Goal: Task Accomplishment & Management: Manage account settings

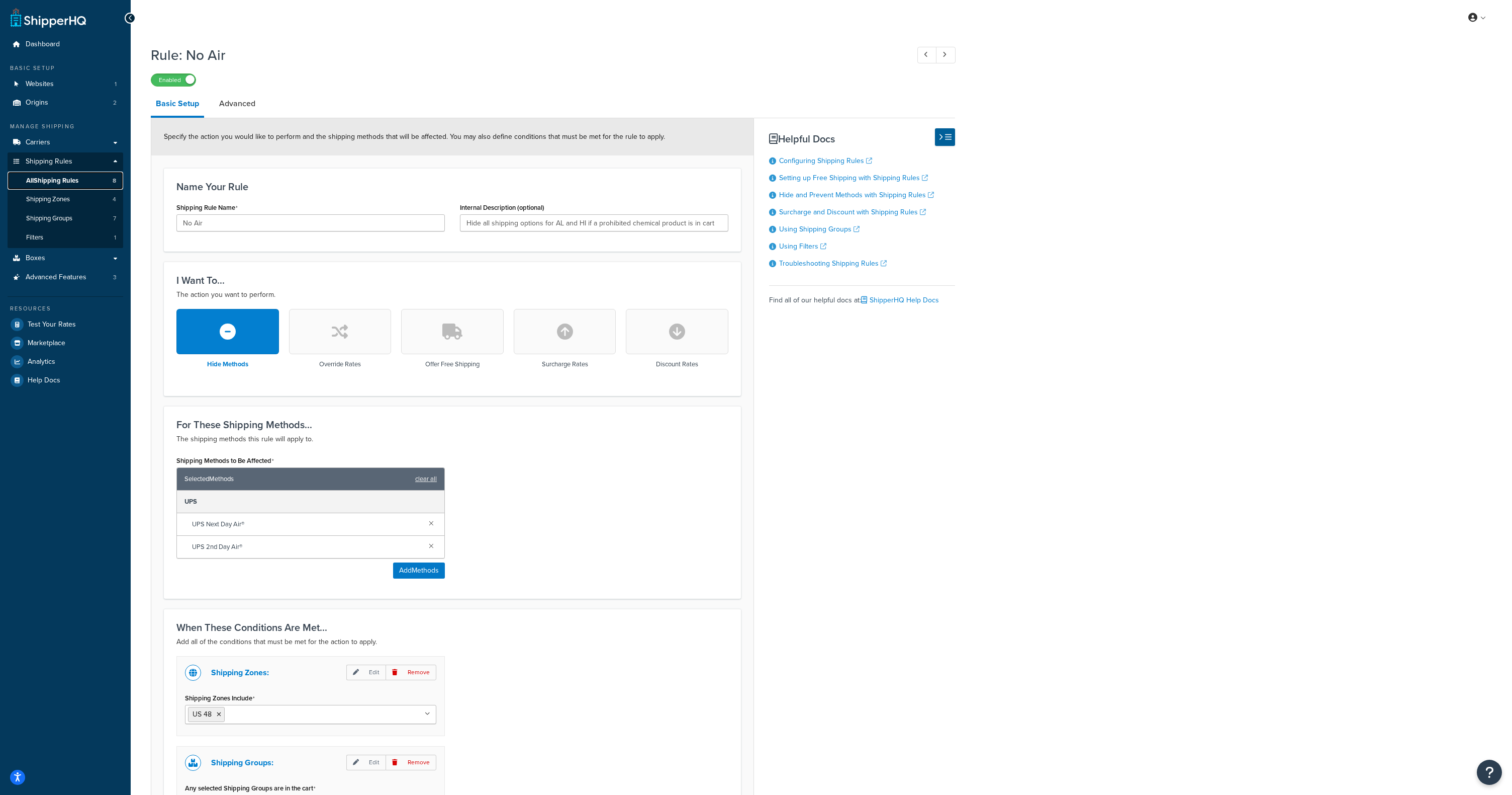
click at [44, 182] on span "All Shipping Rules" at bounding box center [52, 180] width 52 height 8
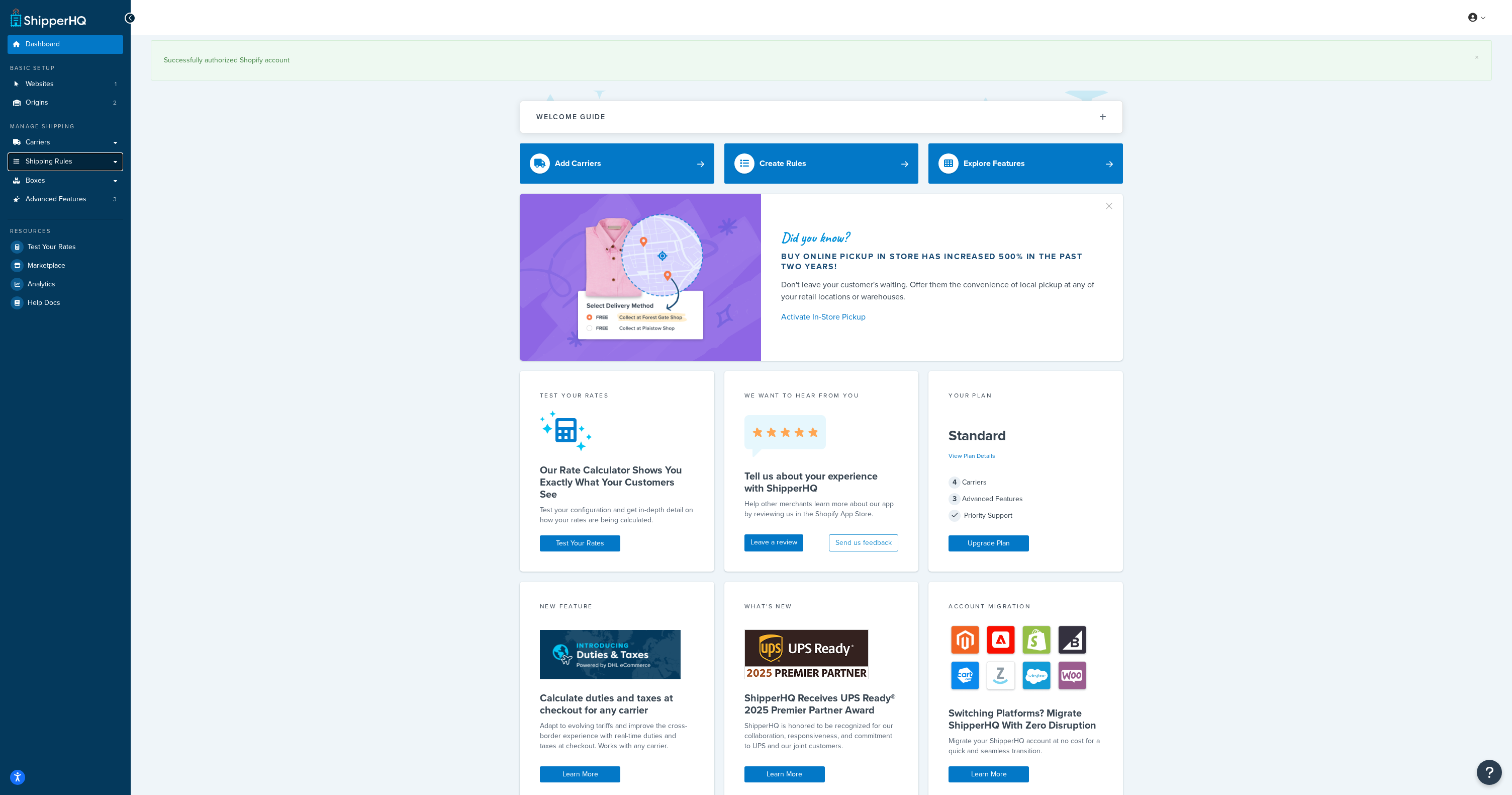
click at [77, 165] on link "Shipping Rules" at bounding box center [65, 162] width 116 height 18
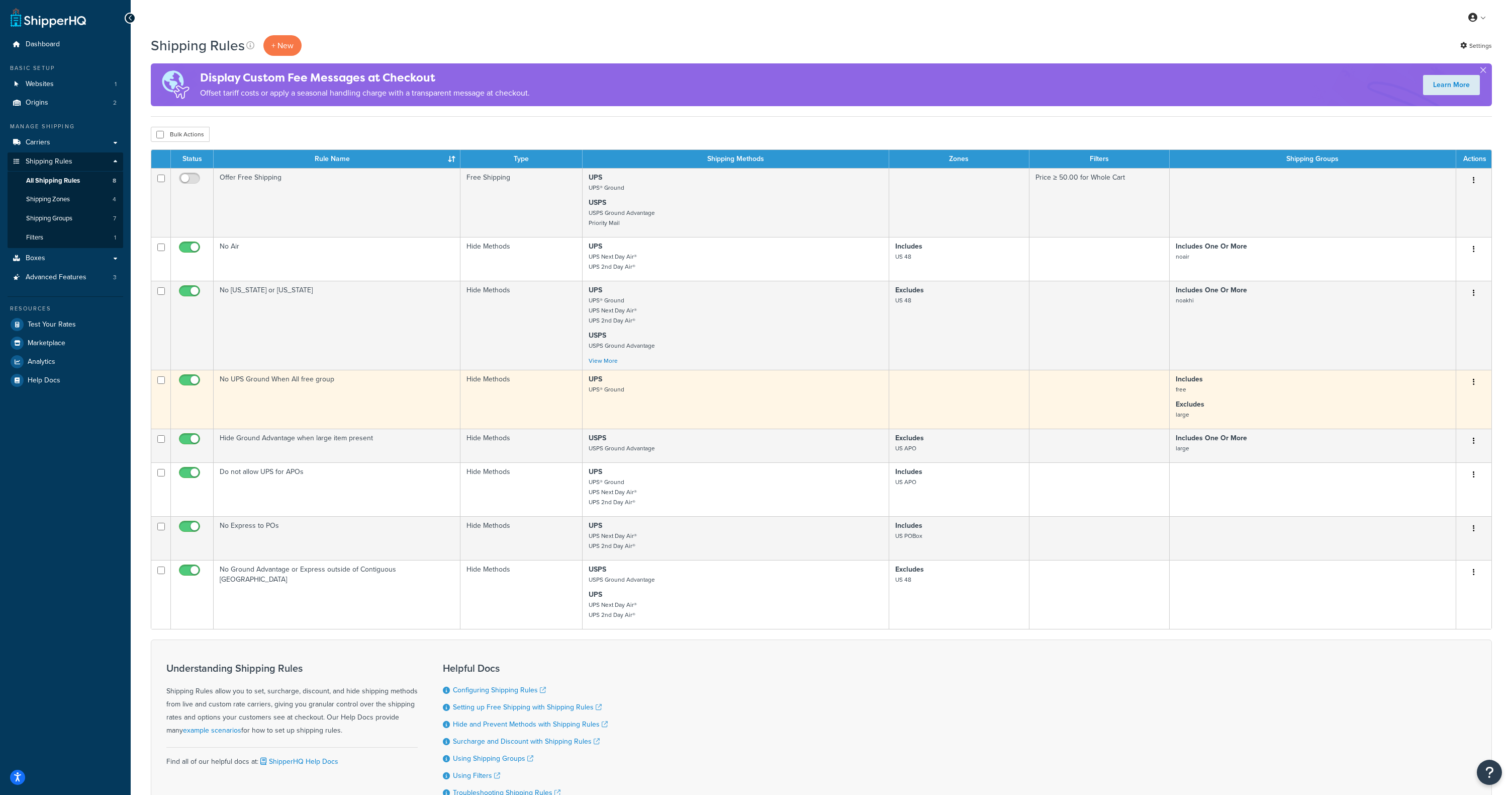
click at [1475, 382] on icon "button" at bounding box center [1474, 382] width 2 height 7
click at [1442, 403] on link "Edit" at bounding box center [1441, 401] width 79 height 21
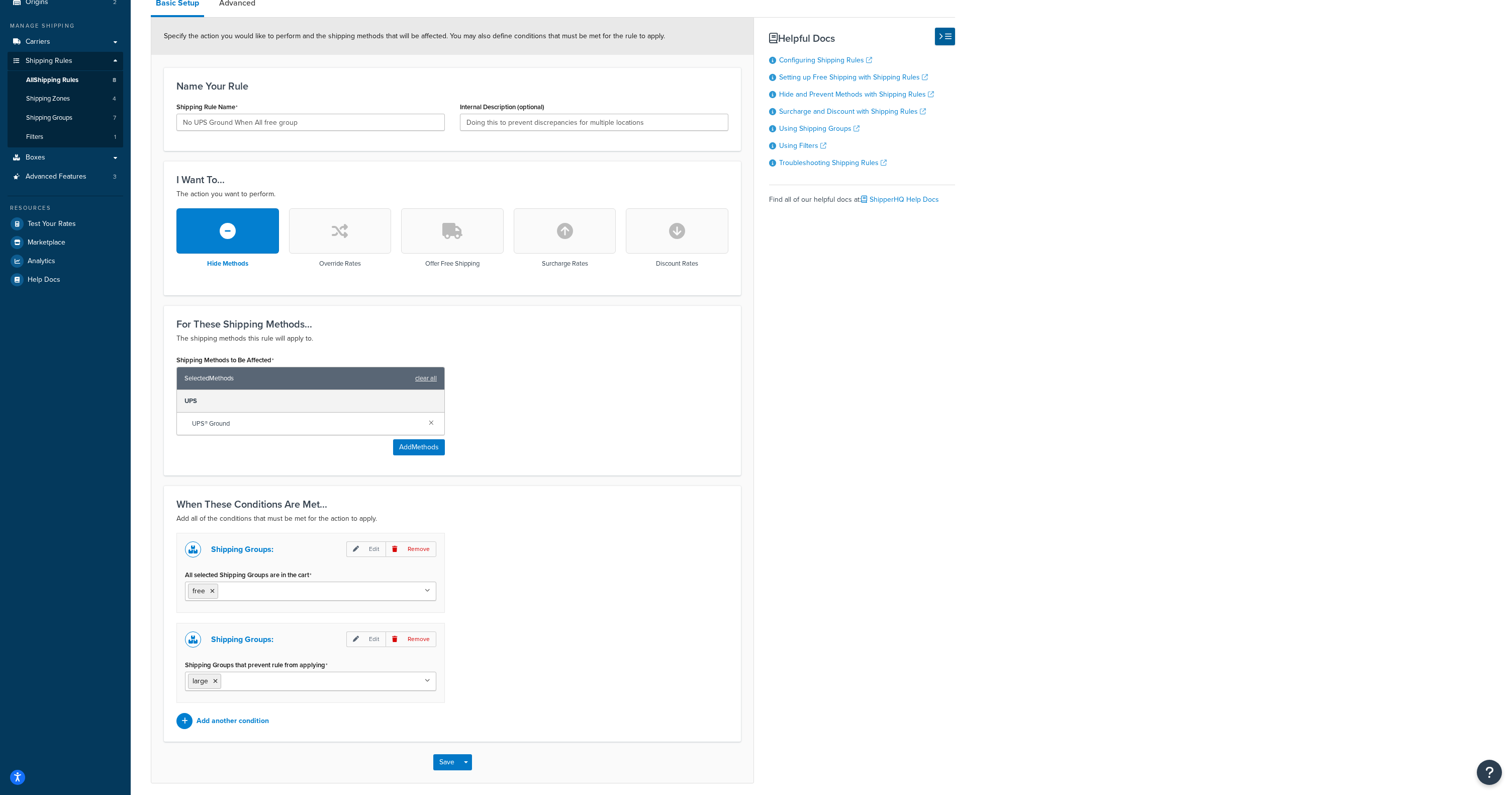
scroll to position [104, 0]
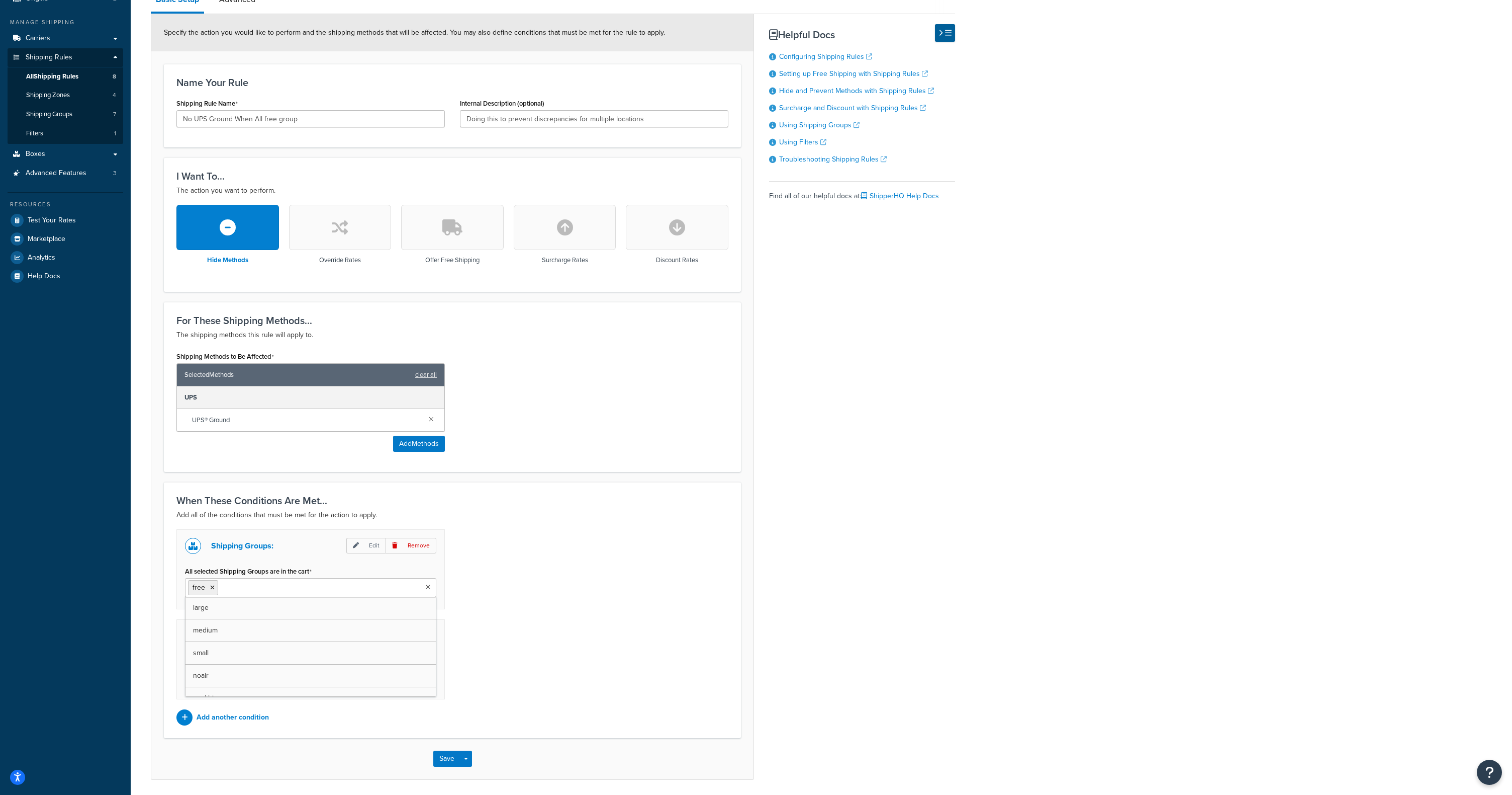
click at [426, 588] on icon at bounding box center [428, 587] width 5 height 6
click at [585, 570] on div "Shipping Groups: Edit Remove All selected Shipping Groups are in the cart free …" at bounding box center [453, 627] width 568 height 196
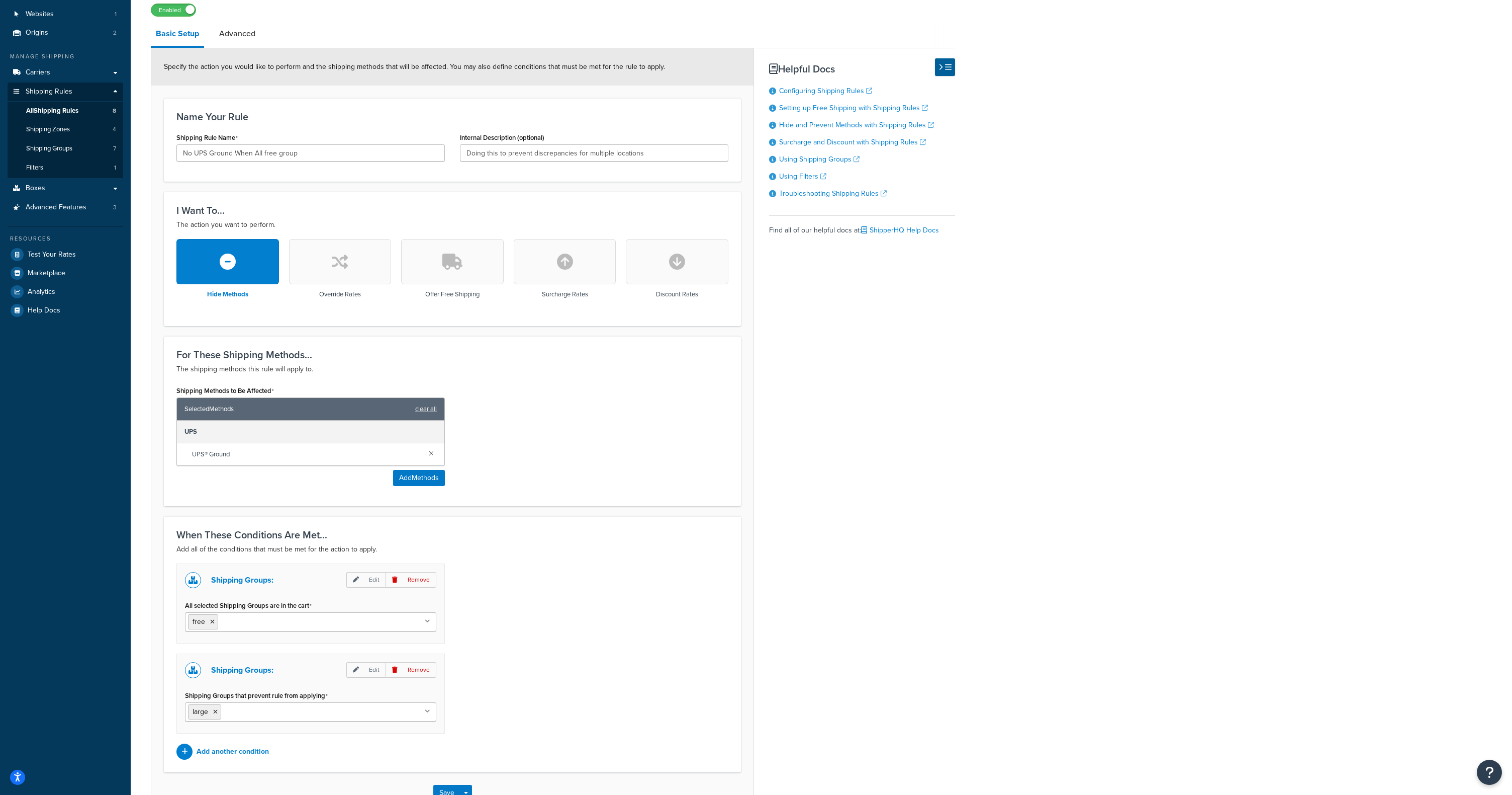
scroll to position [140, 0]
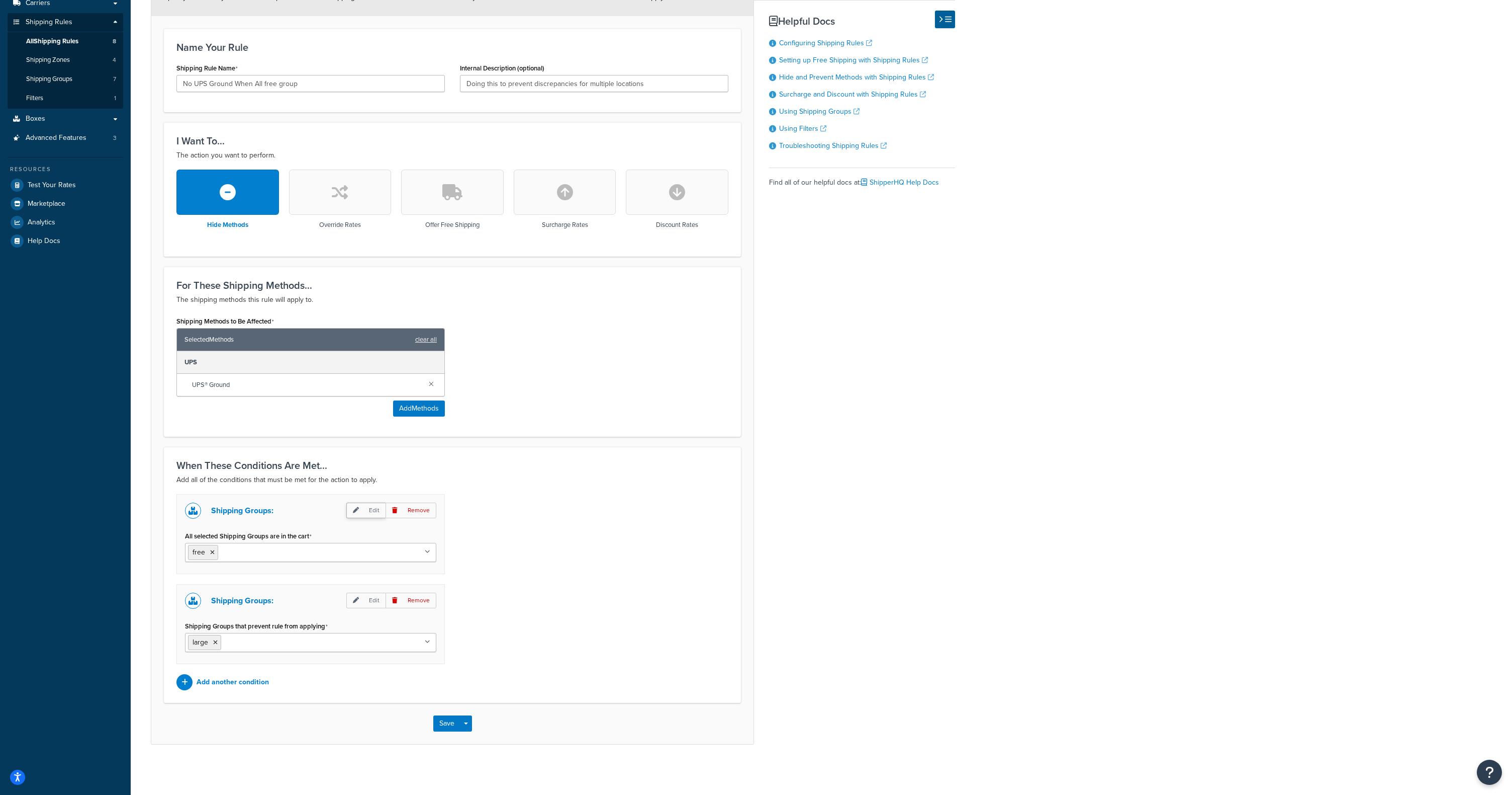
click at [359, 508] on icon at bounding box center [356, 509] width 6 height 6
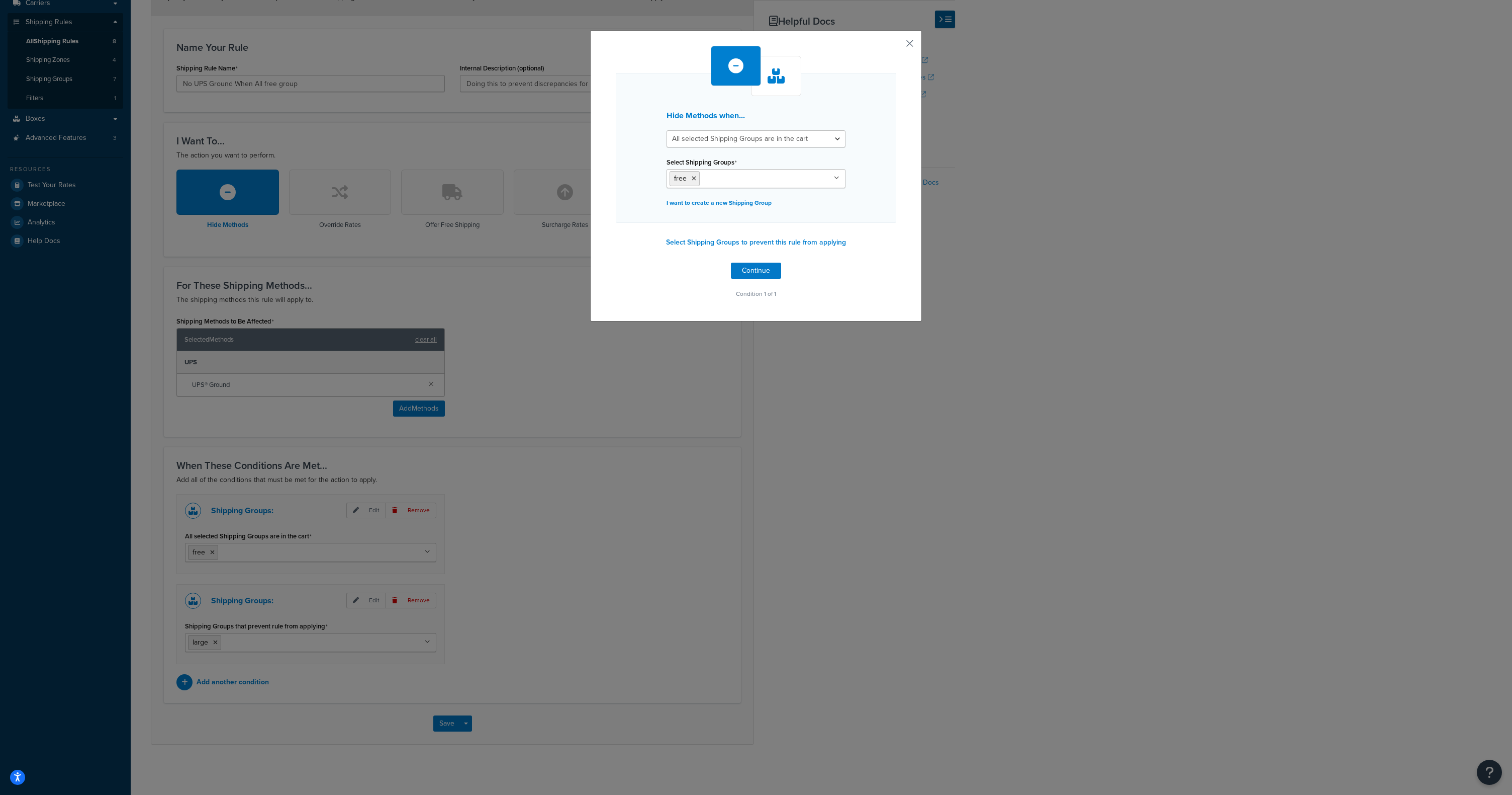
click at [896, 46] on button "button" at bounding box center [895, 47] width 3 height 3
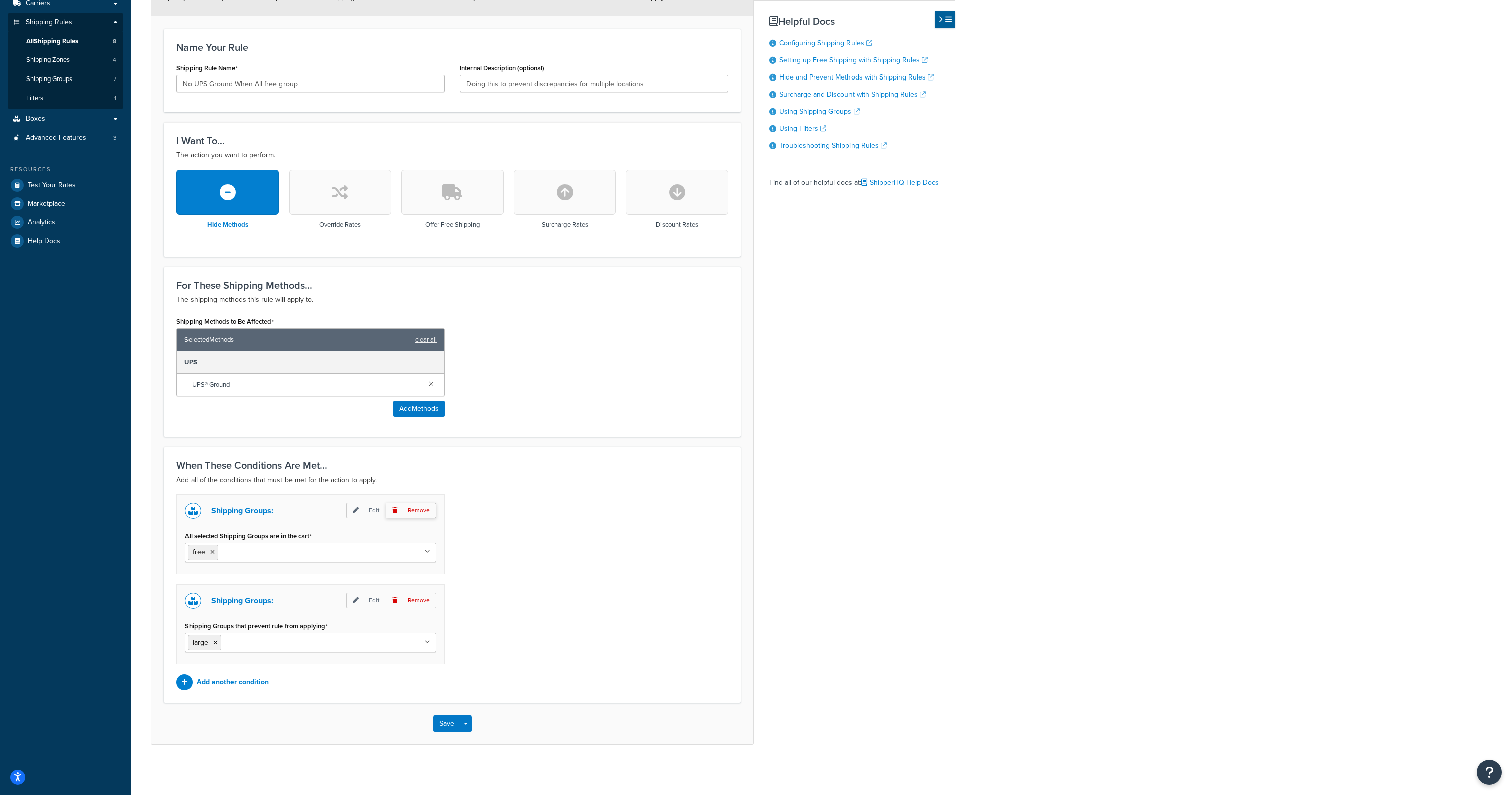
click at [423, 509] on p "Remove" at bounding box center [412, 509] width 51 height 16
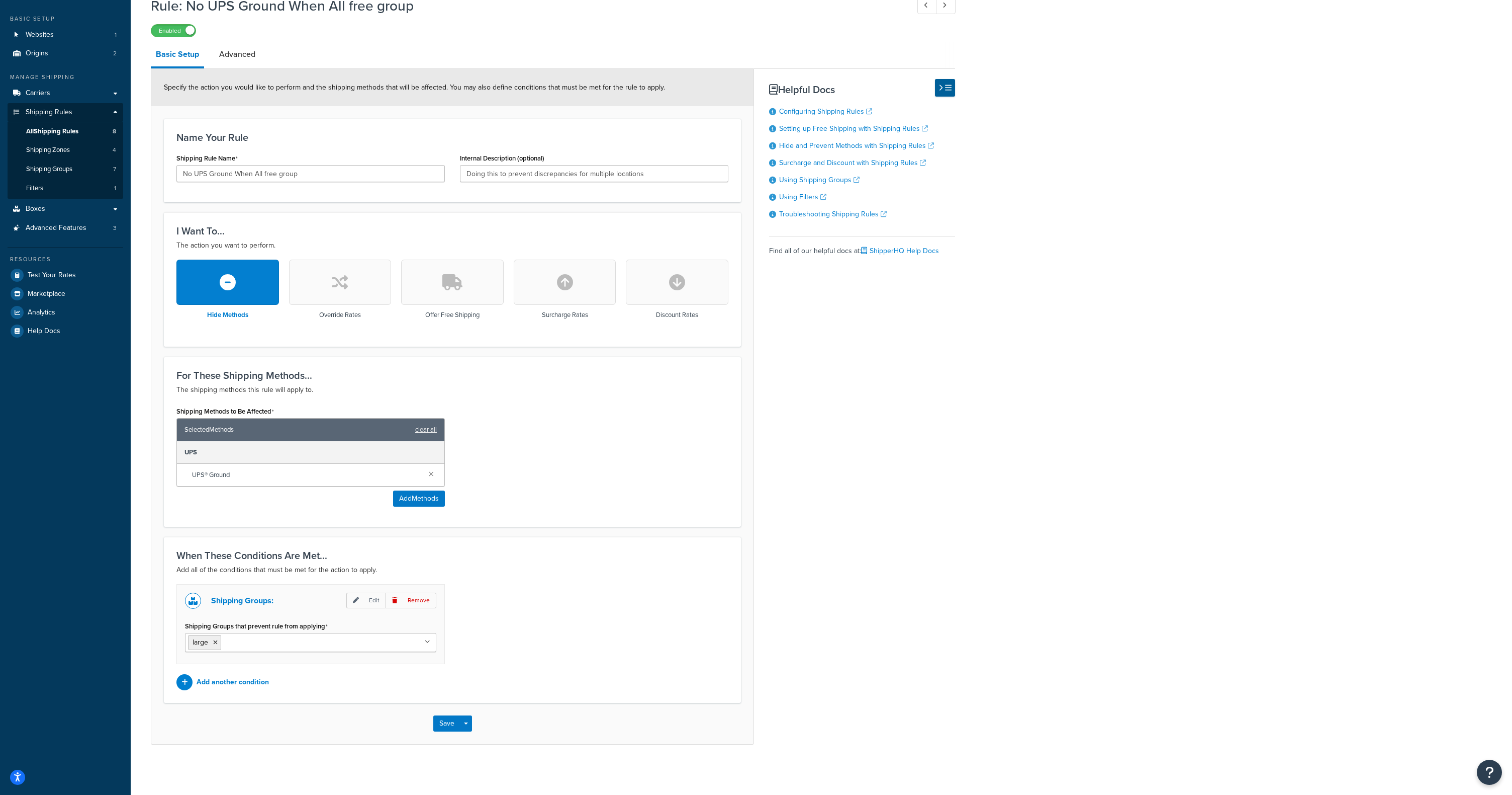
scroll to position [50, 0]
click at [452, 725] on button "Save" at bounding box center [447, 723] width 27 height 16
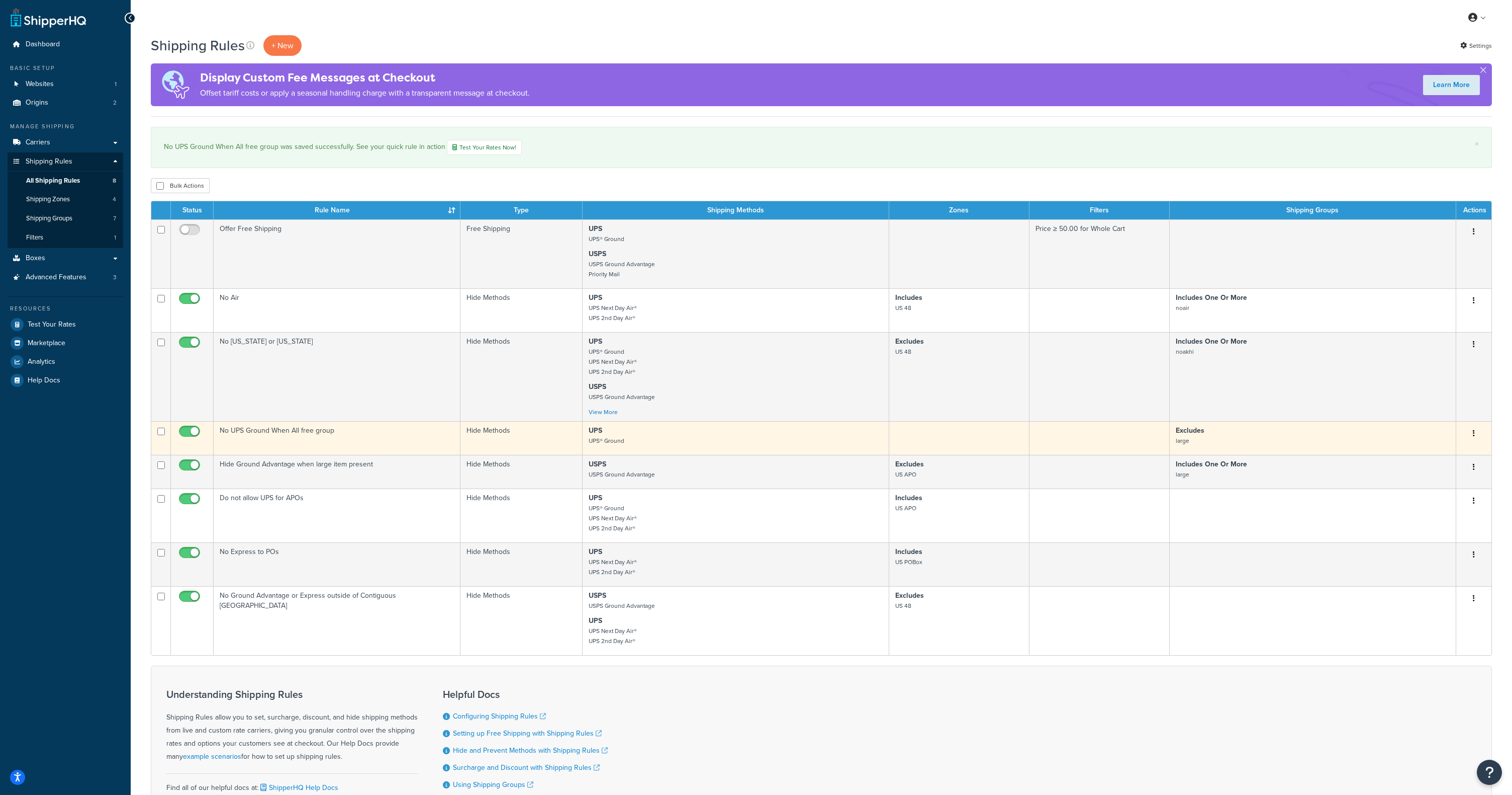
click at [1244, 437] on p "Excludes large" at bounding box center [1313, 435] width 274 height 20
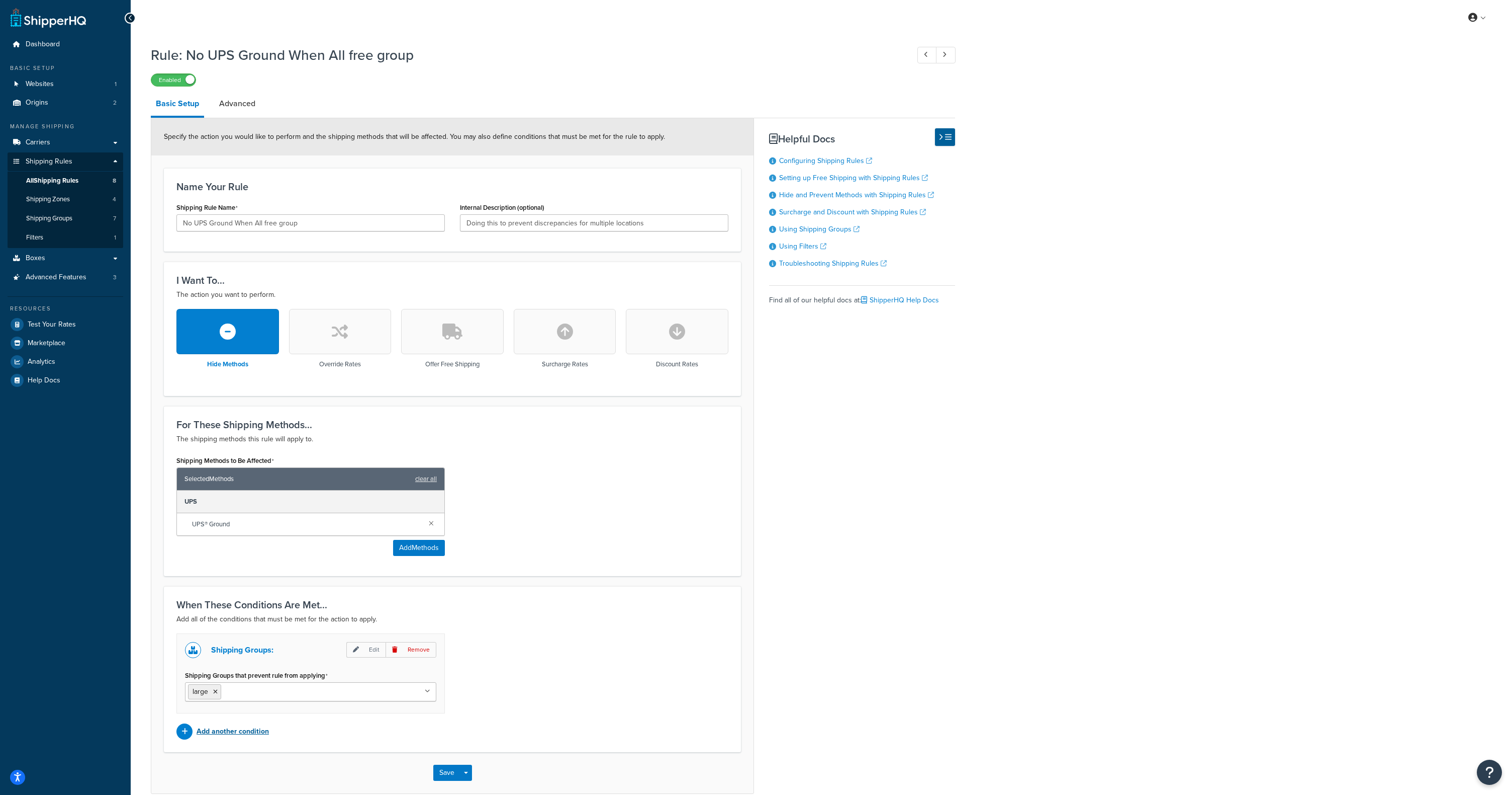
click at [235, 734] on p "Add another condition" at bounding box center [232, 730] width 72 height 14
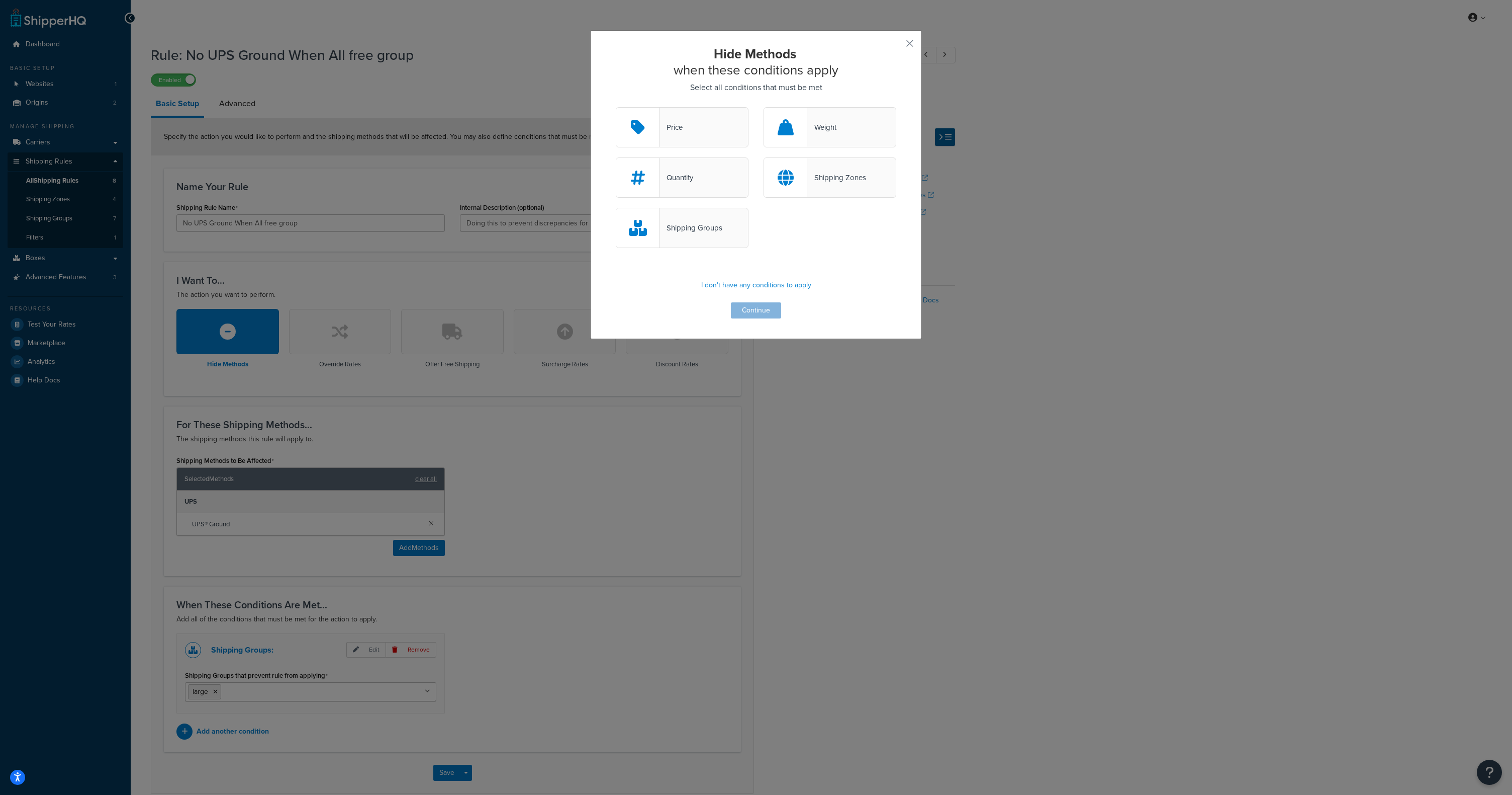
click at [693, 213] on div "Shipping Groups" at bounding box center [682, 228] width 132 height 40
click at [0, 0] on input "Shipping Groups" at bounding box center [0, 0] width 0 height 0
click at [693, 220] on div "Shipping Groups" at bounding box center [682, 228] width 132 height 40
click at [0, 0] on input "Shipping Groups" at bounding box center [0, 0] width 0 height 0
click at [683, 228] on div "Shipping Groups" at bounding box center [691, 227] width 63 height 14
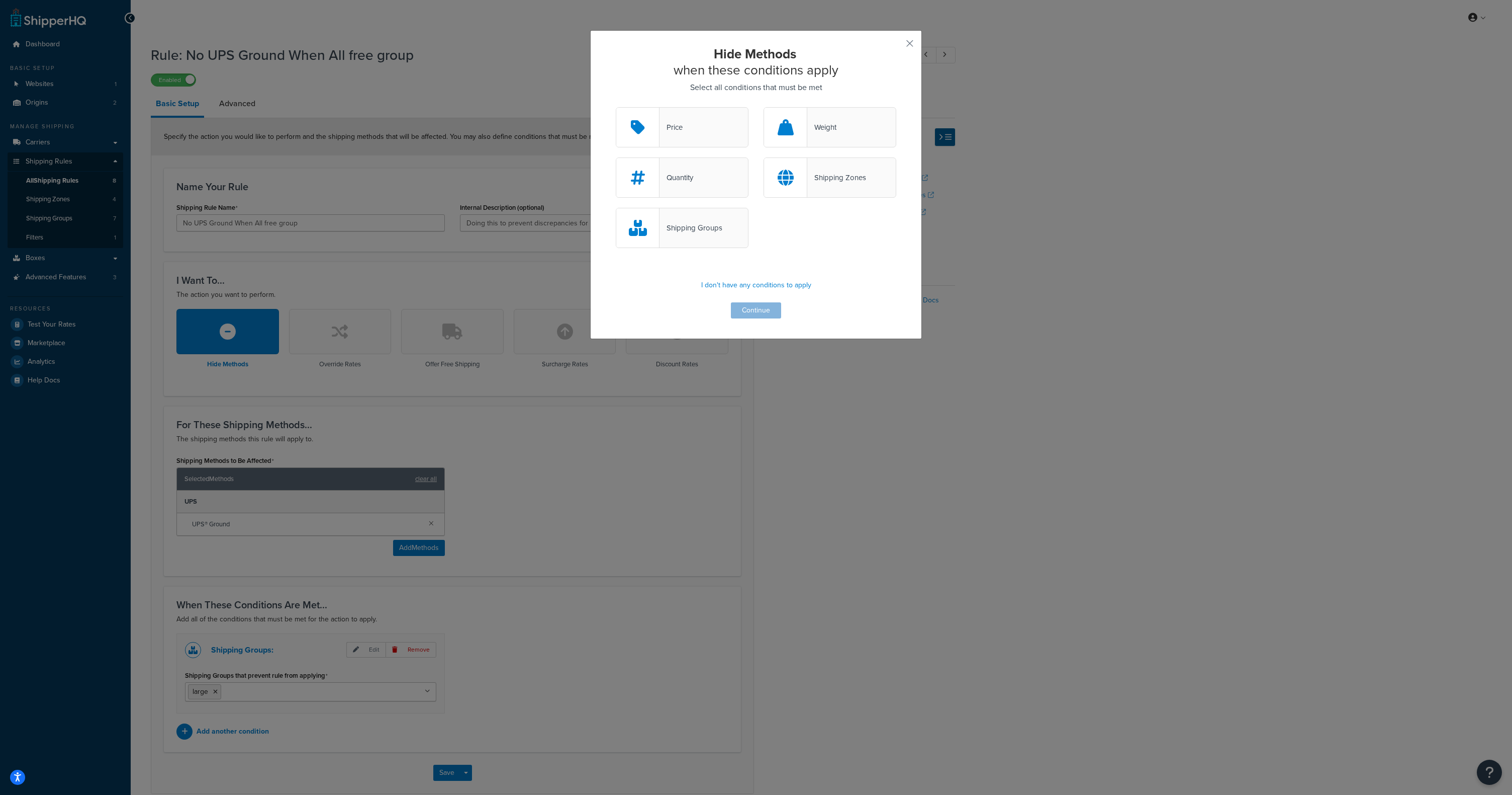
click at [0, 0] on input "Shipping Groups" at bounding box center [0, 0] width 0 height 0
click at [747, 305] on button "Continue" at bounding box center [756, 310] width 50 height 16
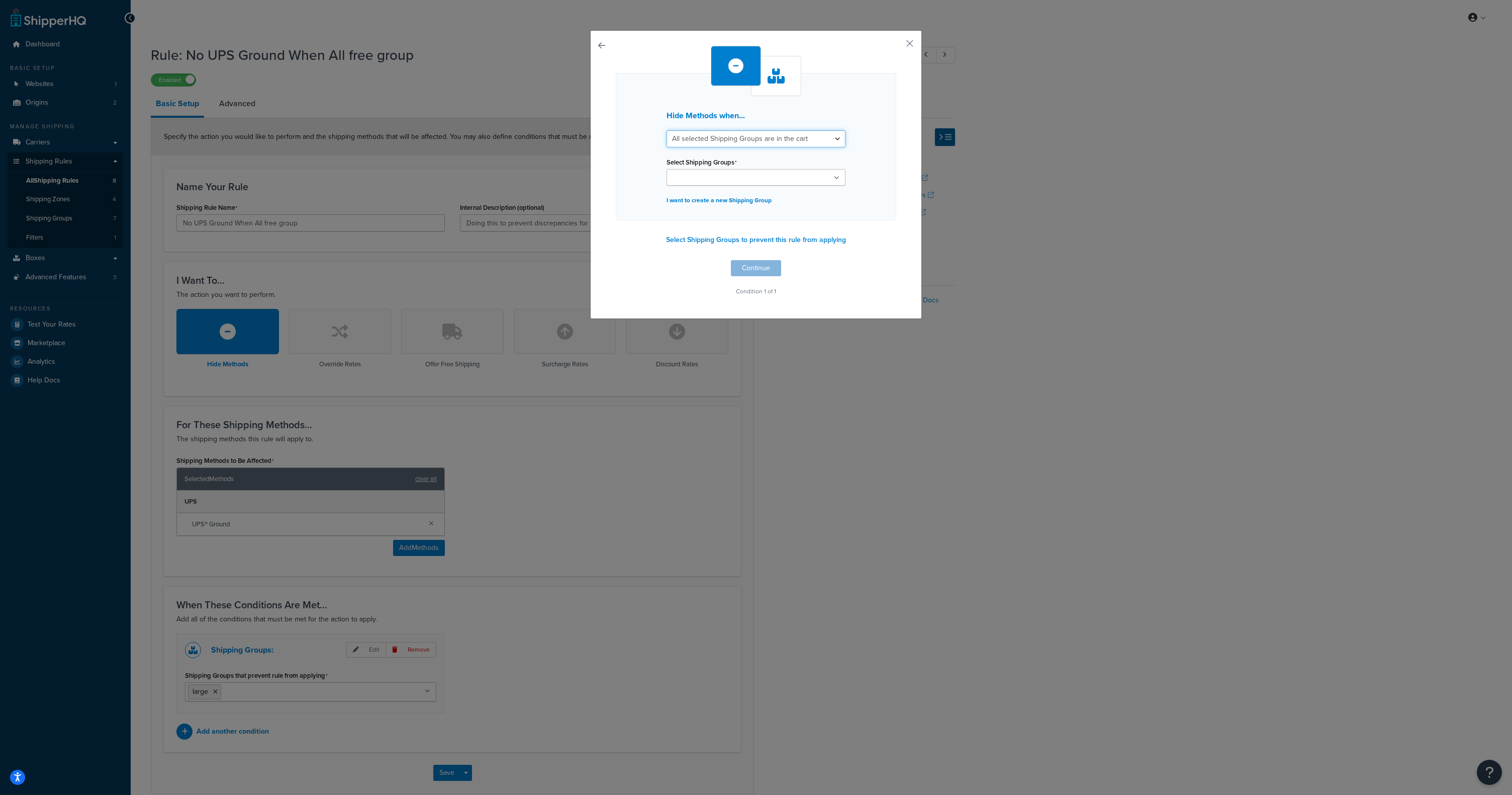
click at [739, 141] on select "All selected Shipping Groups are in the cart Any selected Shipping Groups are i…" at bounding box center [756, 139] width 179 height 17
click at [667, 131] on select "All selected Shipping Groups are in the cart Any selected Shipping Groups are i…" at bounding box center [756, 139] width 179 height 17
click at [718, 188] on div "Hide Methods when... All selected Shipping Groups are in the cart Any selected …" at bounding box center [756, 146] width 280 height 147
click at [728, 183] on input "Select Shipping Groups" at bounding box center [714, 178] width 89 height 11
drag, startPoint x: 716, startPoint y: 199, endPoint x: 716, endPoint y: 211, distance: 12.0
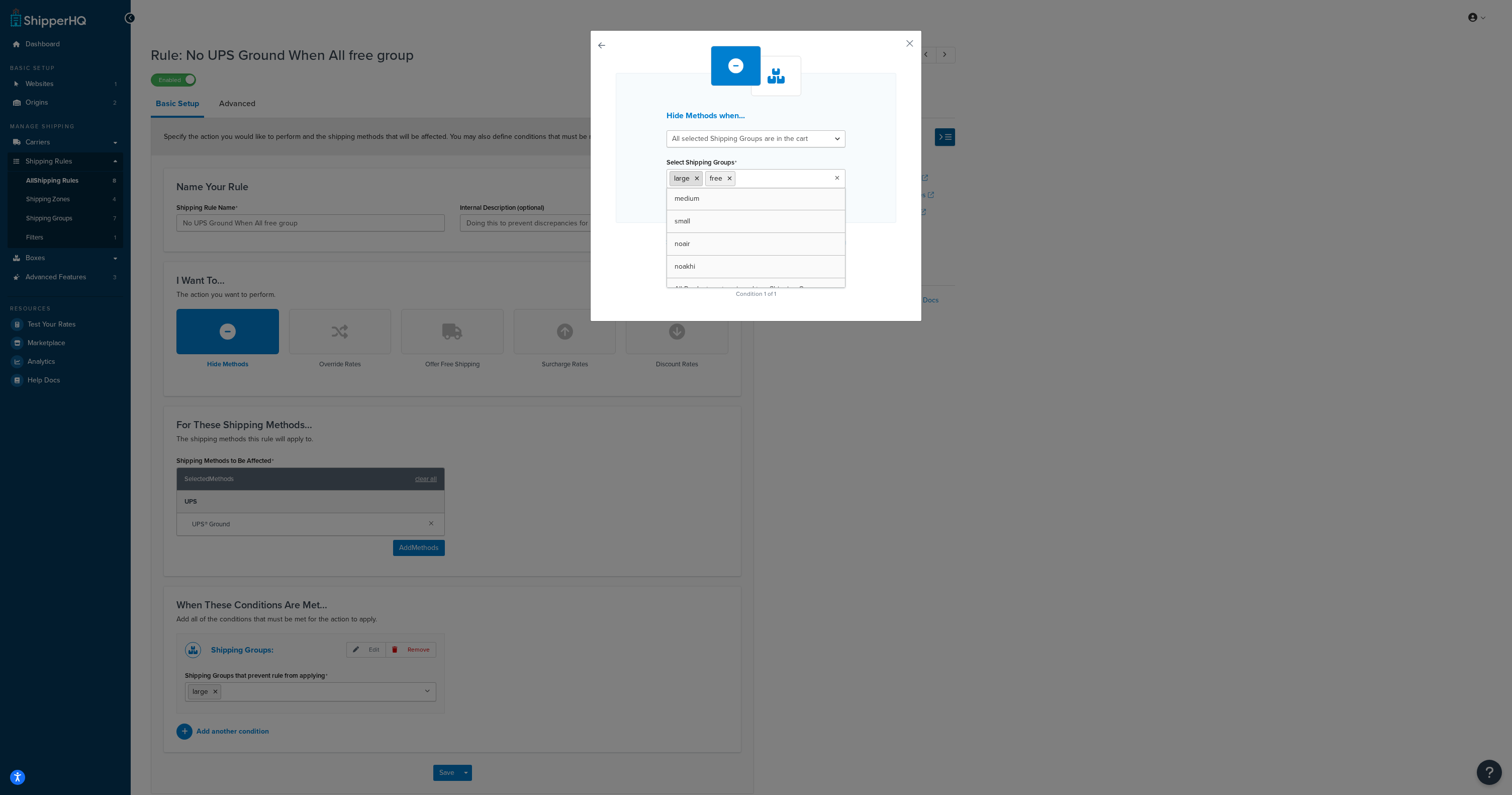
click at [695, 178] on icon at bounding box center [696, 178] width 5 height 6
click at [892, 275] on div "Hide Methods when... All selected Shipping Groups are in the cart Any selected …" at bounding box center [756, 173] width 280 height 255
click at [758, 276] on button "Continue" at bounding box center [756, 271] width 50 height 16
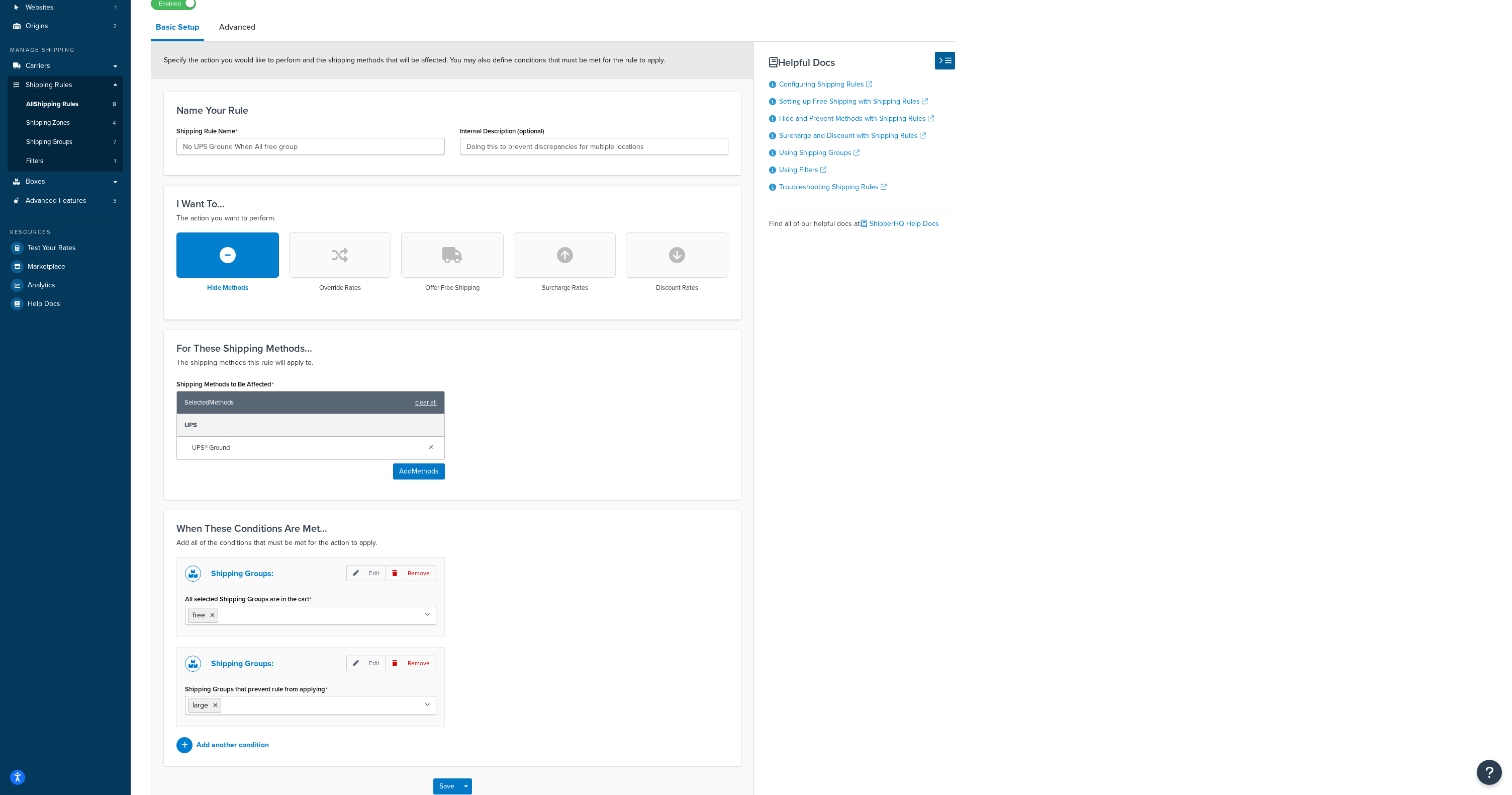
scroll to position [140, 0]
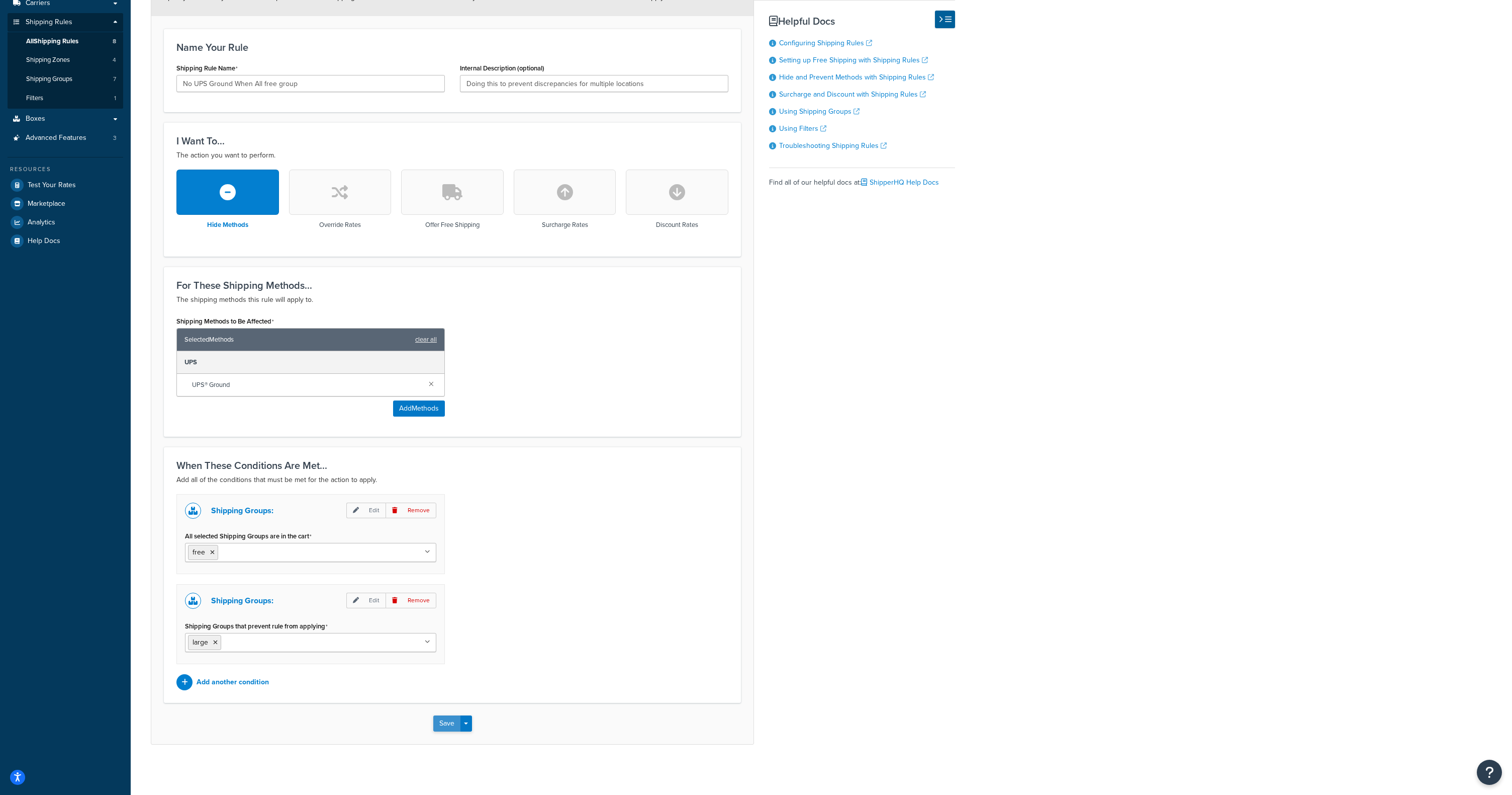
click at [446, 723] on button "Save" at bounding box center [447, 723] width 27 height 16
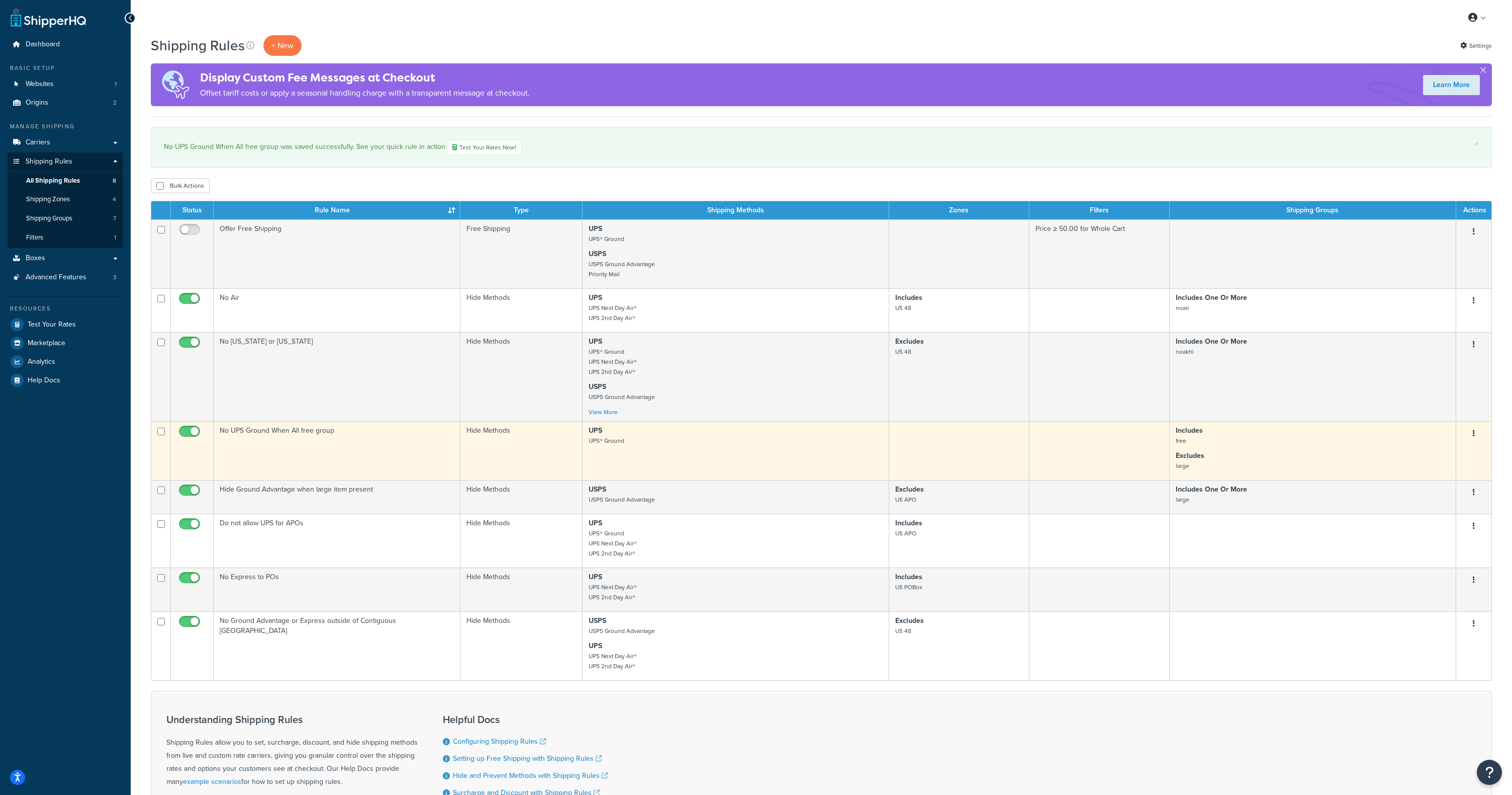
click at [189, 434] on input "checkbox" at bounding box center [191, 434] width 27 height 13
checkbox input "false"
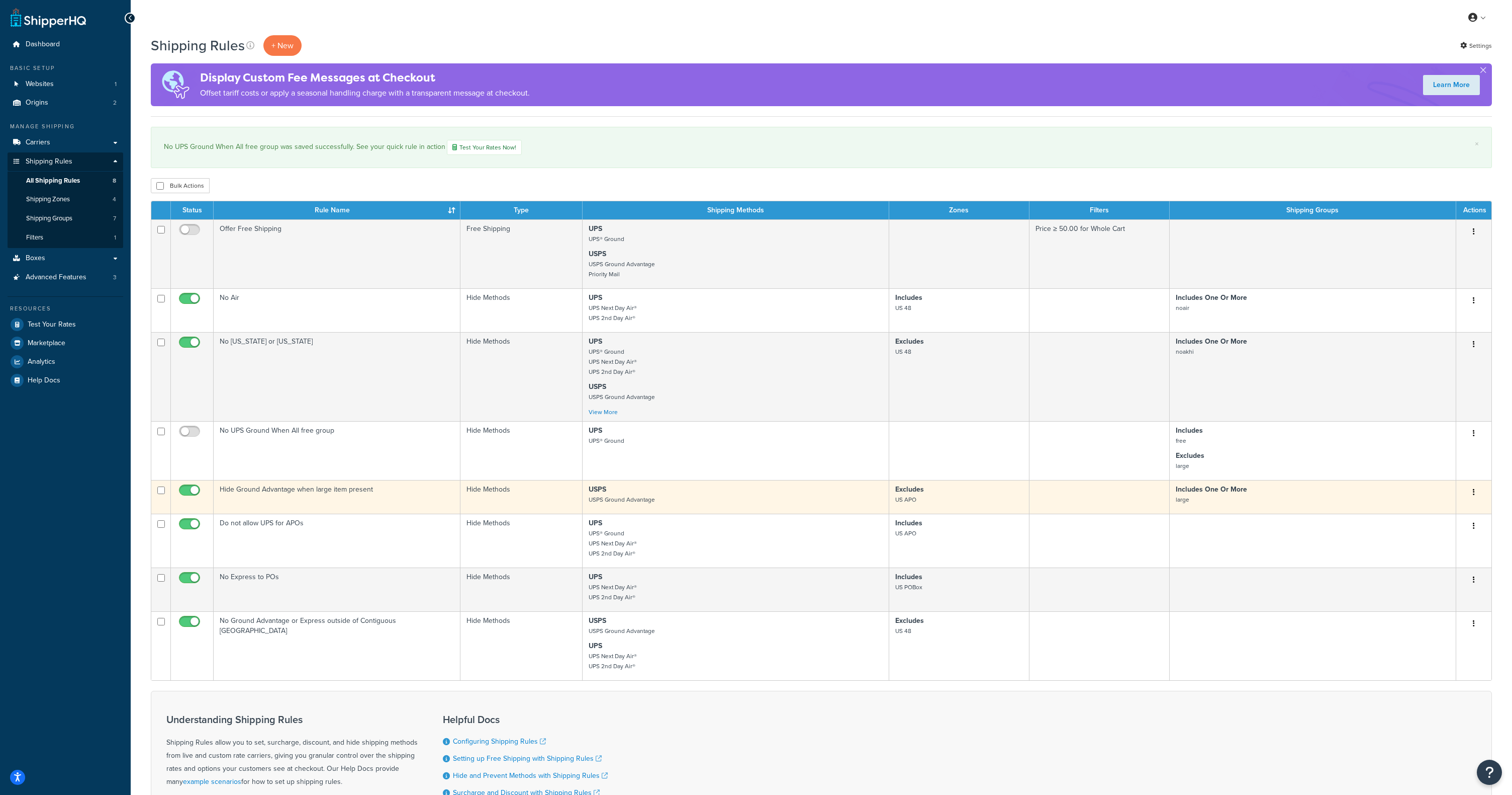
click at [193, 490] on input "checkbox" at bounding box center [191, 493] width 27 height 13
click at [188, 491] on input "checkbox" at bounding box center [191, 493] width 27 height 13
checkbox input "true"
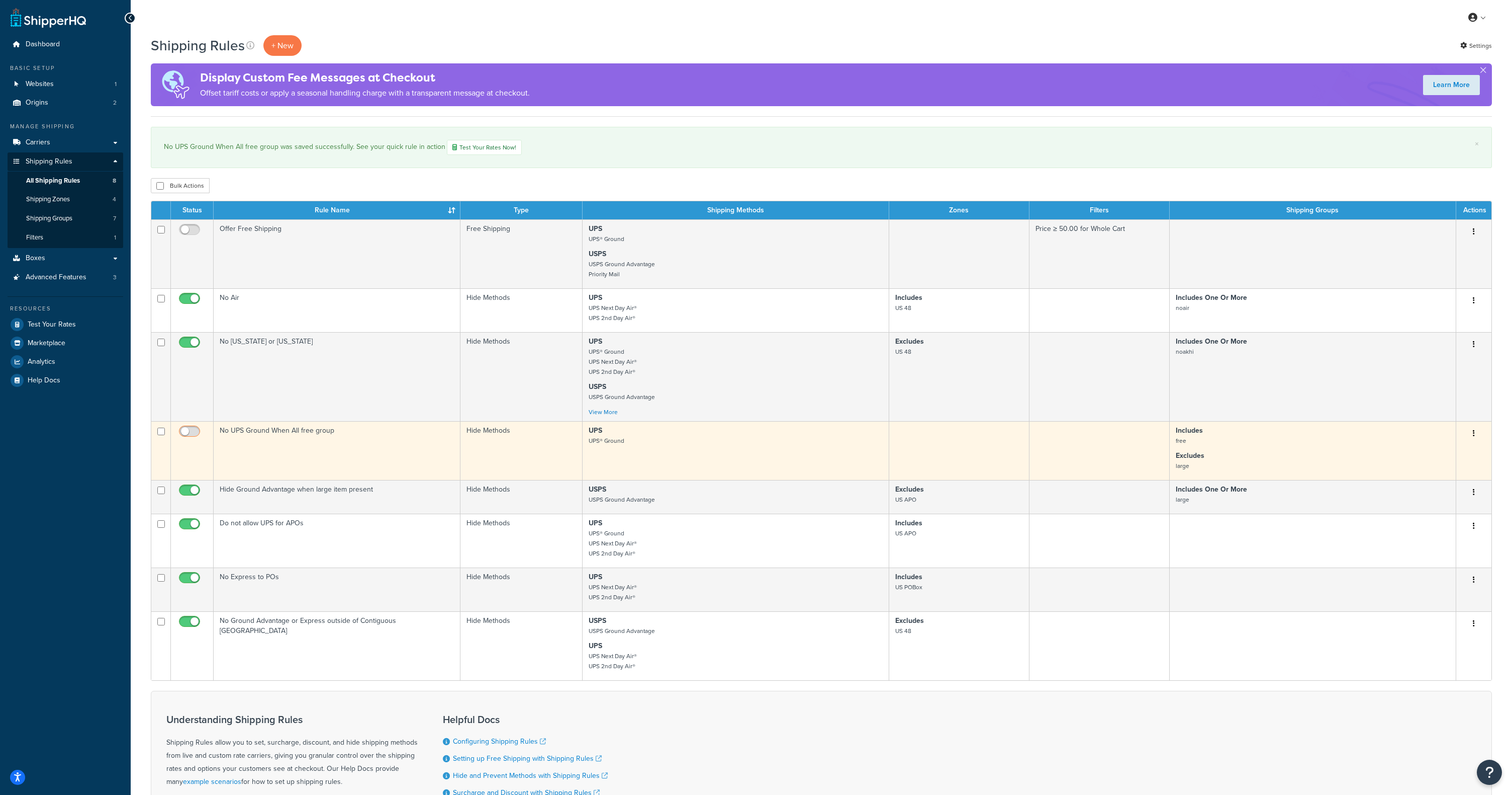
click at [189, 432] on input "checkbox" at bounding box center [191, 434] width 27 height 13
checkbox input "true"
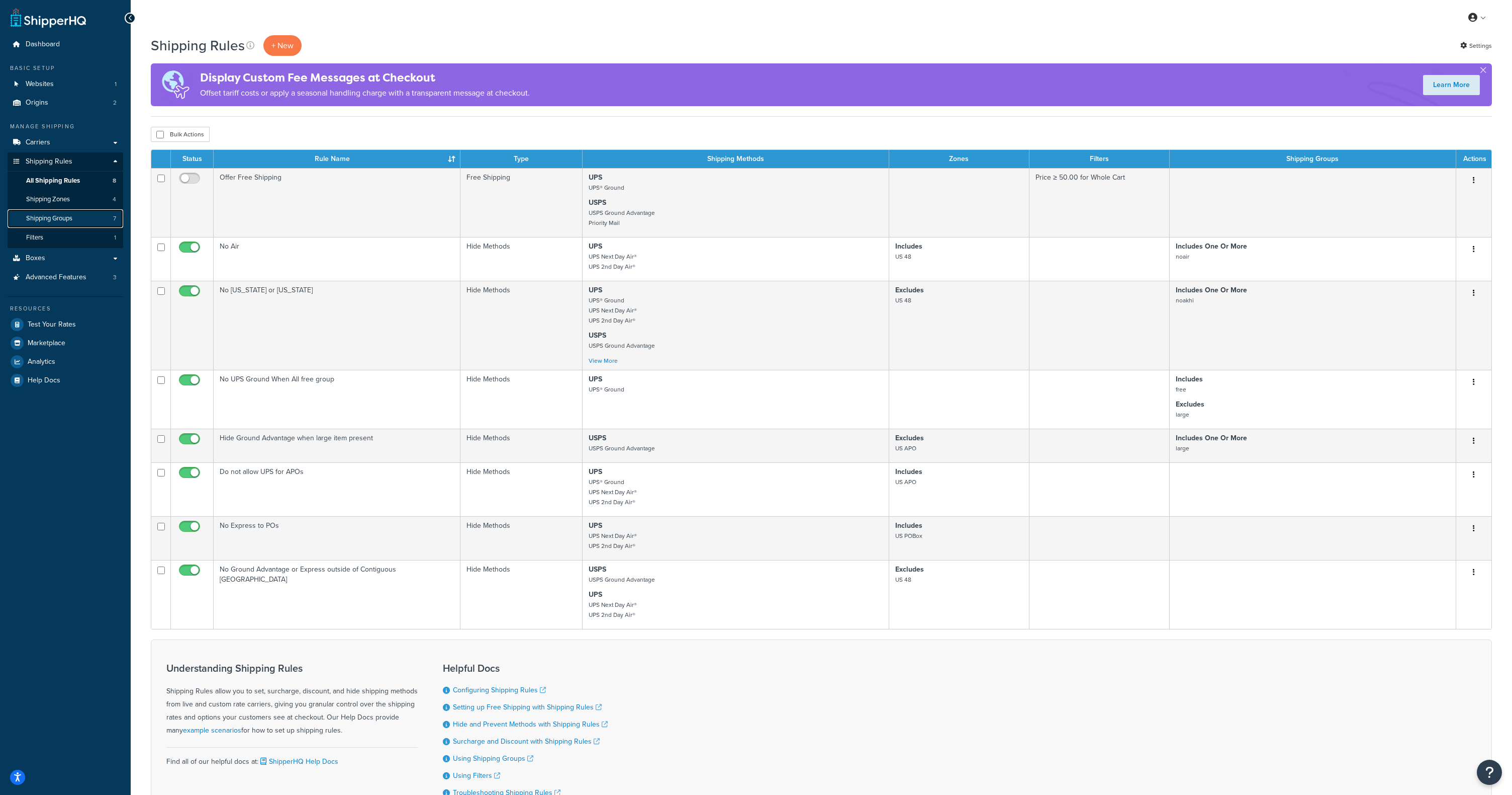
click at [72, 216] on span "Shipping Groups" at bounding box center [49, 218] width 47 height 8
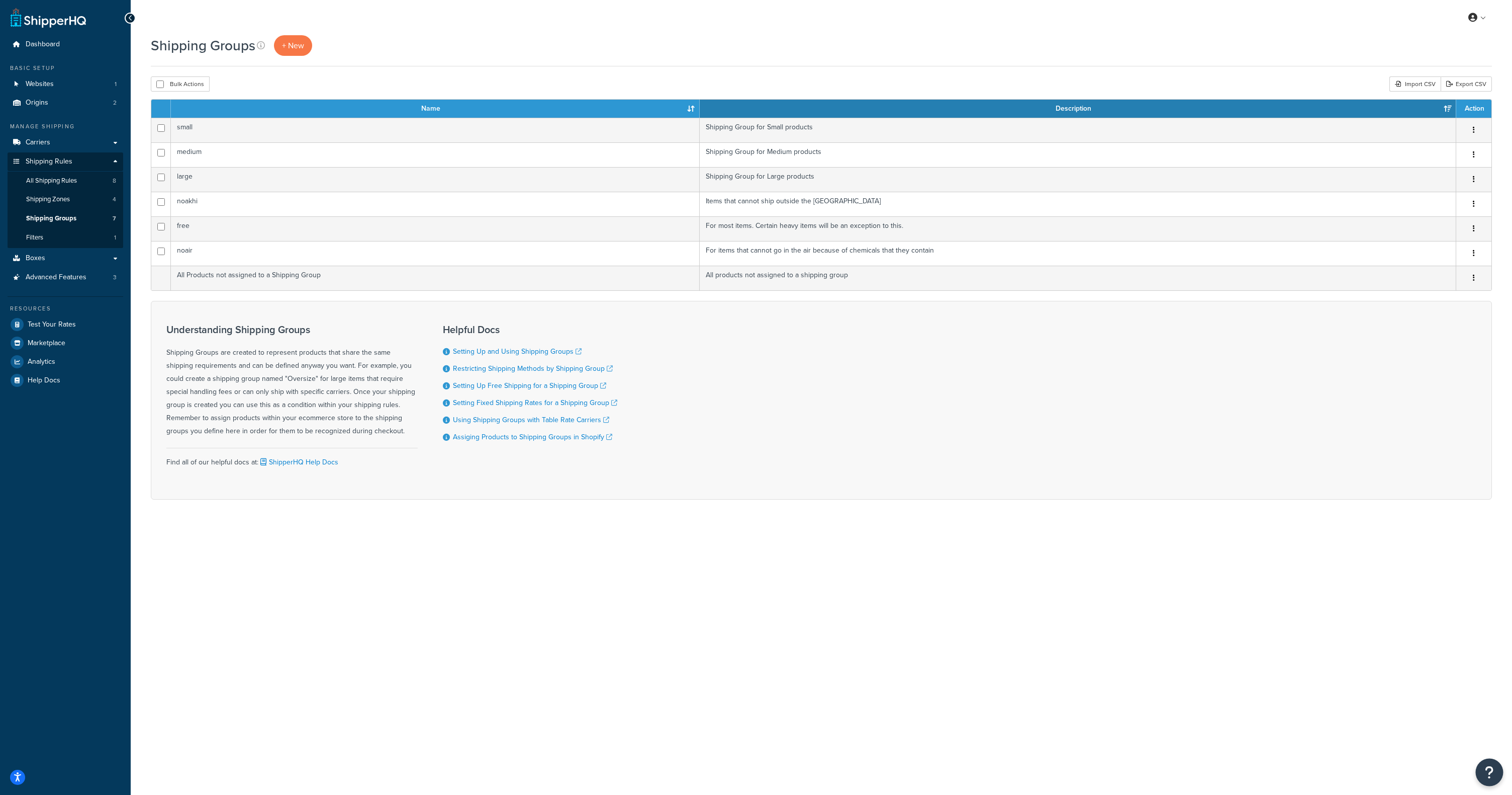
click at [1486, 773] on icon "Open Resource Center" at bounding box center [1490, 771] width 9 height 14
click at [859, 588] on div "My Profile Billing Global Settings Contact Us Logout Shipping Groups + New Bulk…" at bounding box center [821, 397] width 1382 height 795
click at [56, 165] on span "Shipping Rules" at bounding box center [48, 161] width 47 height 8
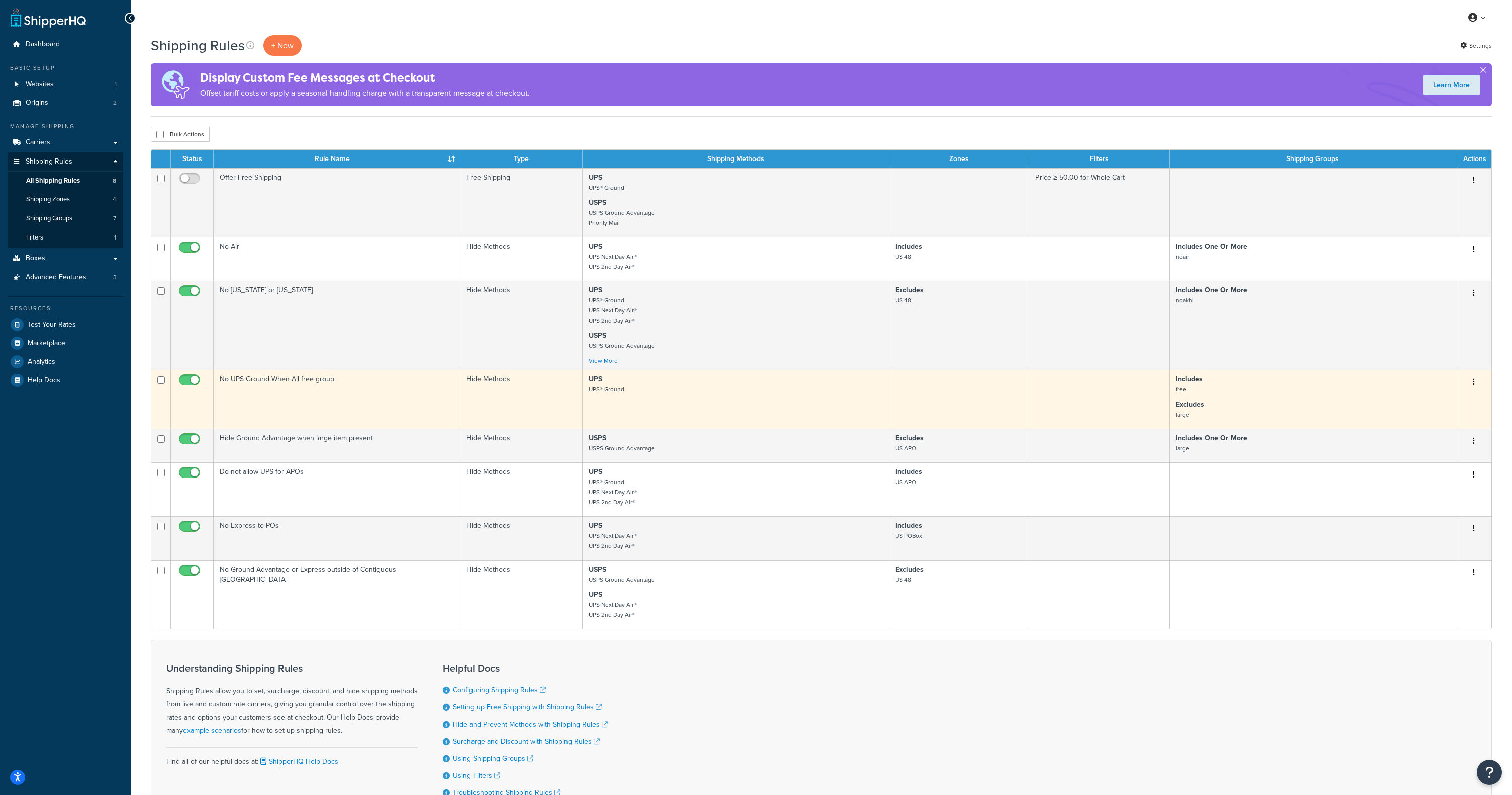
click at [1470, 386] on button "button" at bounding box center [1474, 382] width 14 height 16
click at [1445, 397] on link "Edit" at bounding box center [1441, 401] width 79 height 21
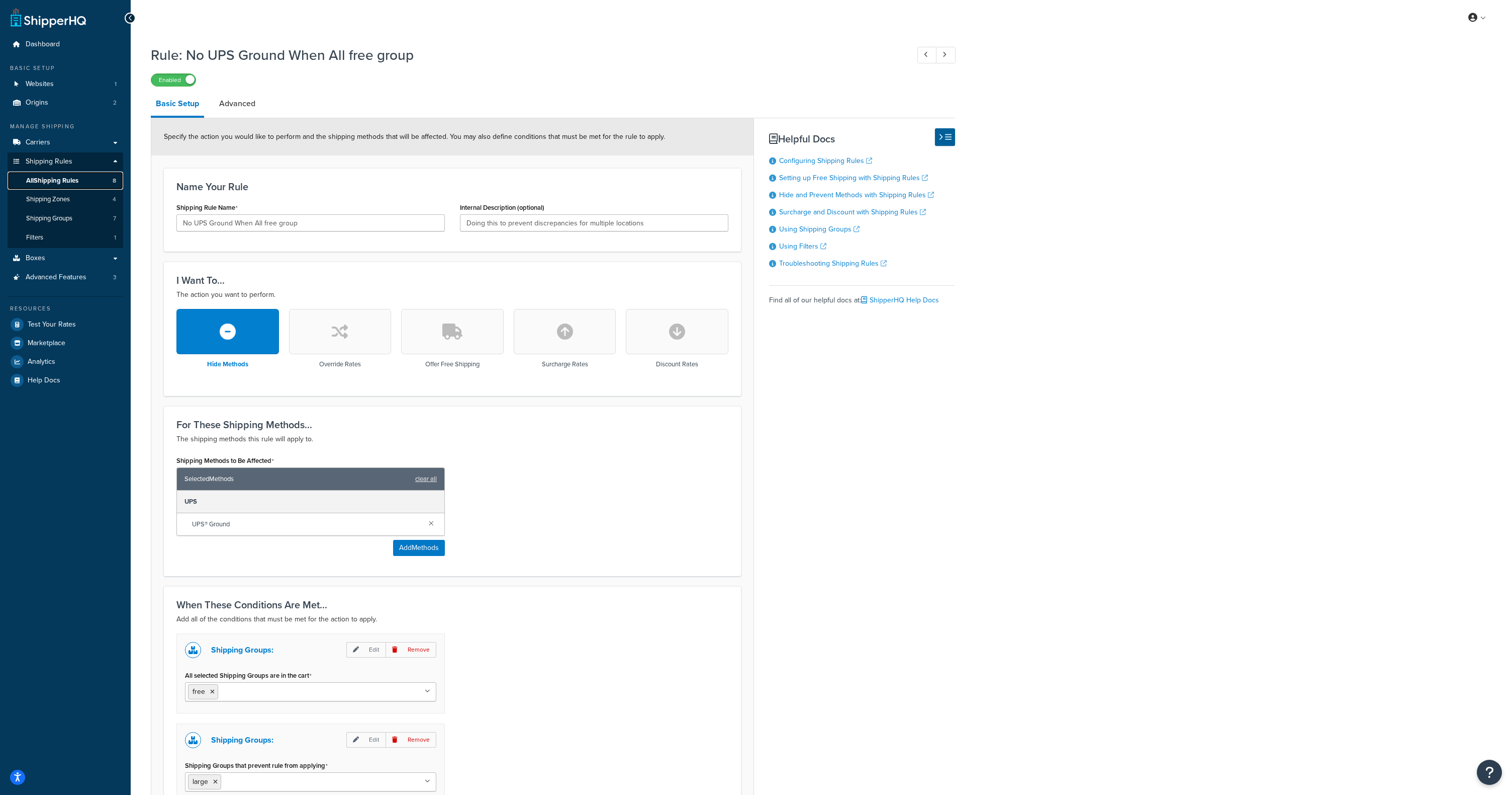
click at [47, 182] on span "All Shipping Rules" at bounding box center [52, 180] width 52 height 8
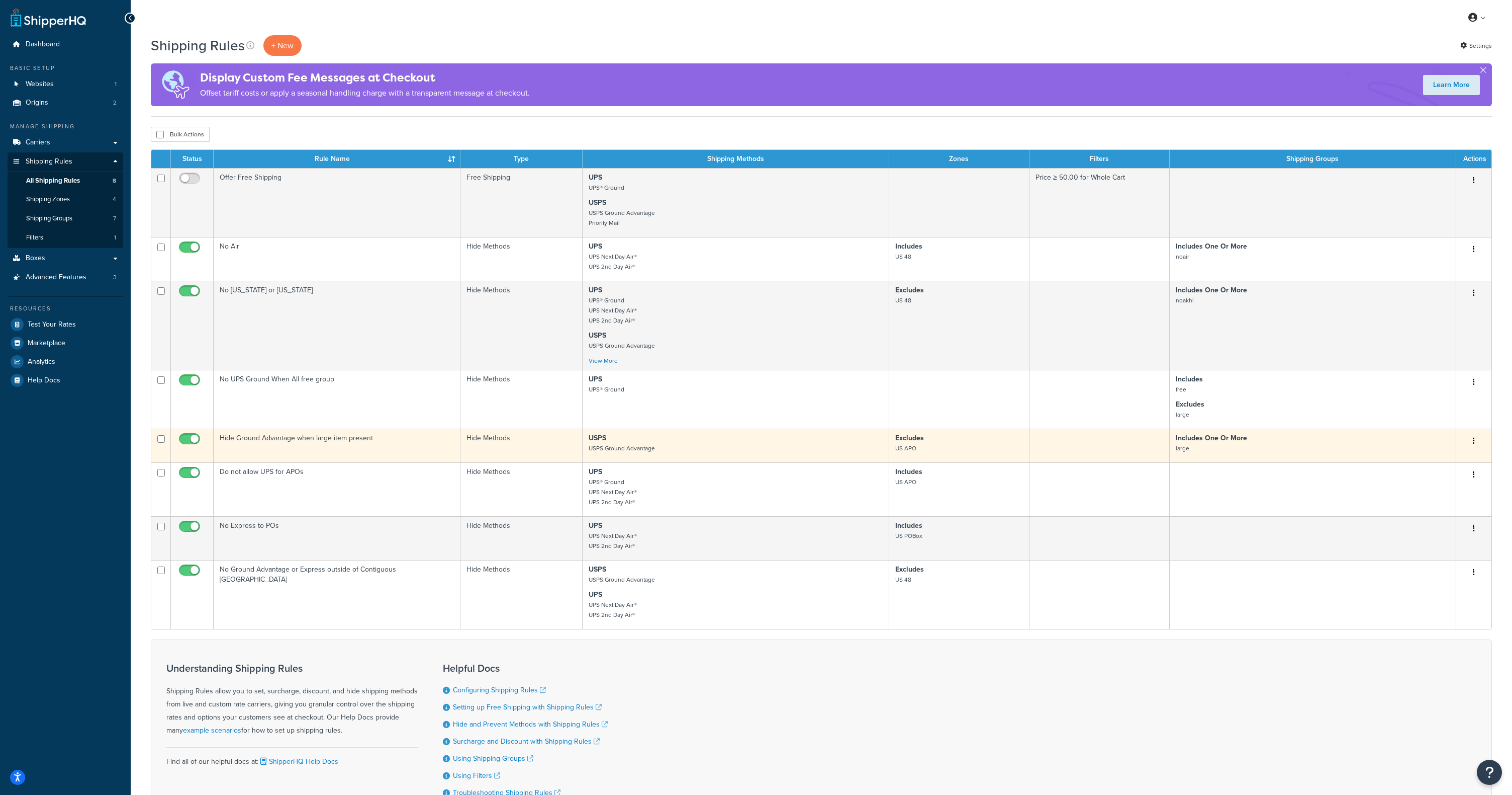
click at [193, 438] on input "checkbox" at bounding box center [191, 442] width 27 height 13
checkbox input "false"
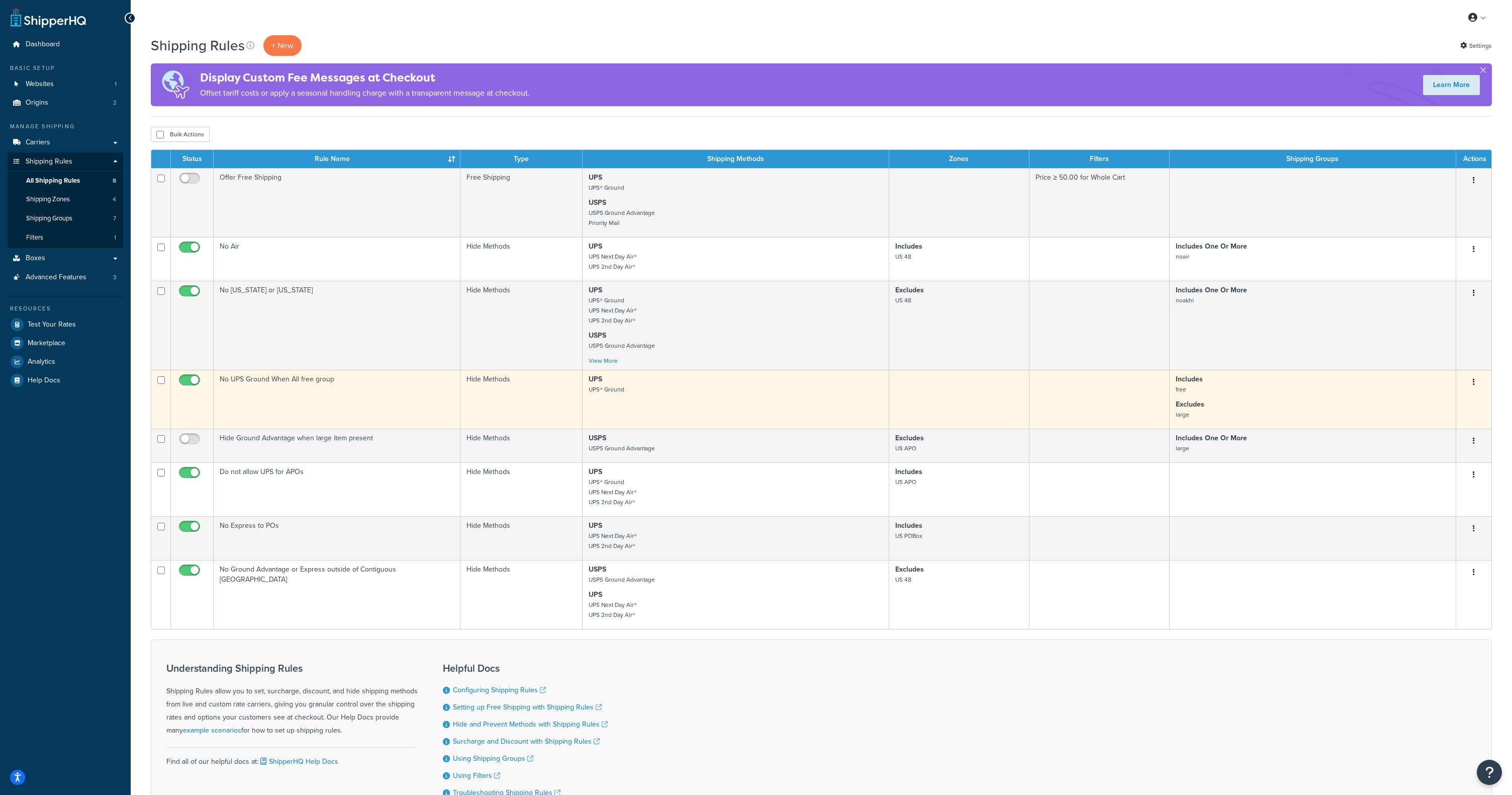
click at [196, 379] on input "checkbox" at bounding box center [191, 382] width 27 height 13
checkbox input "false"
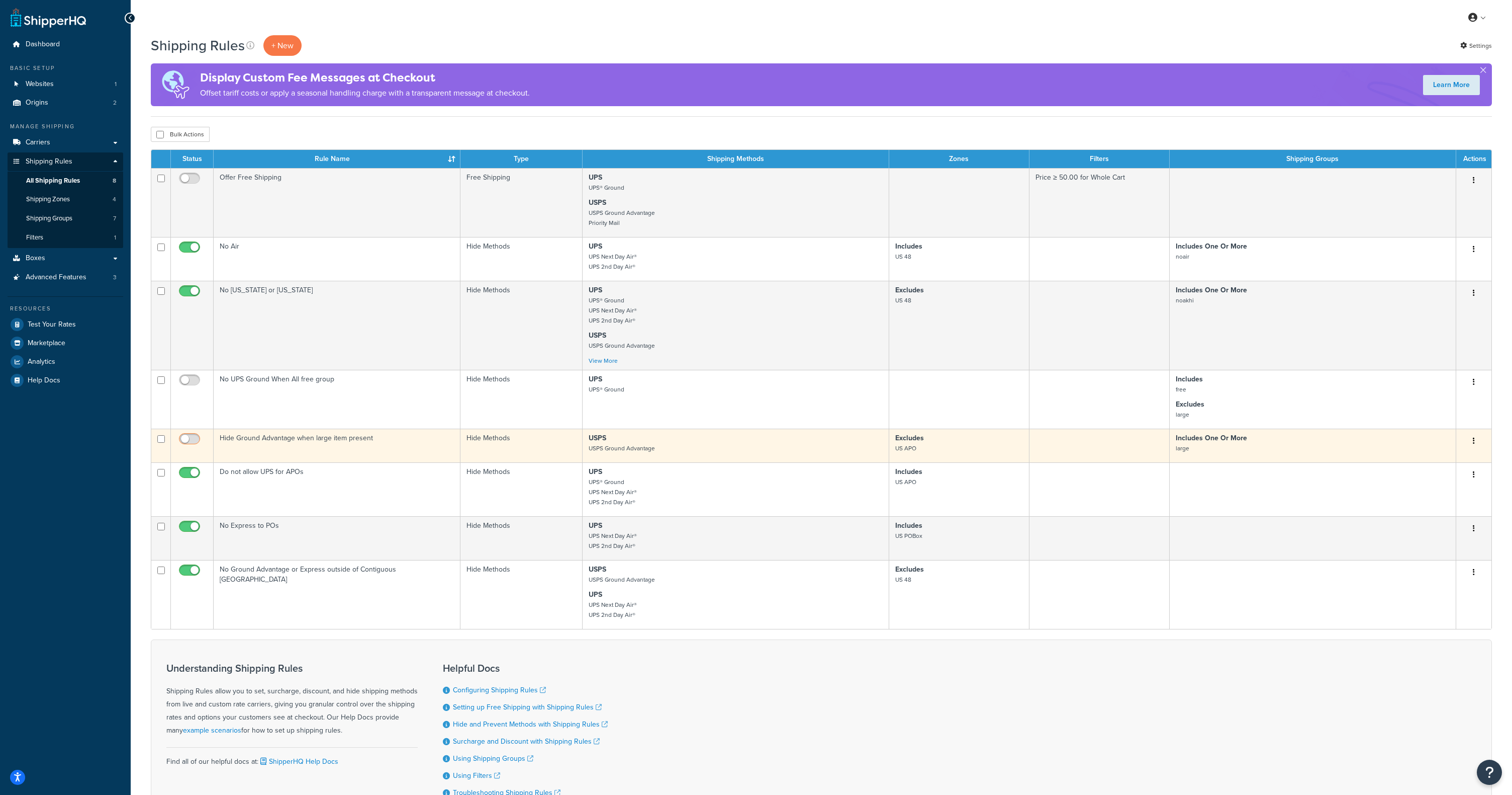
click at [188, 441] on input "checkbox" at bounding box center [191, 442] width 27 height 13
checkbox input "true"
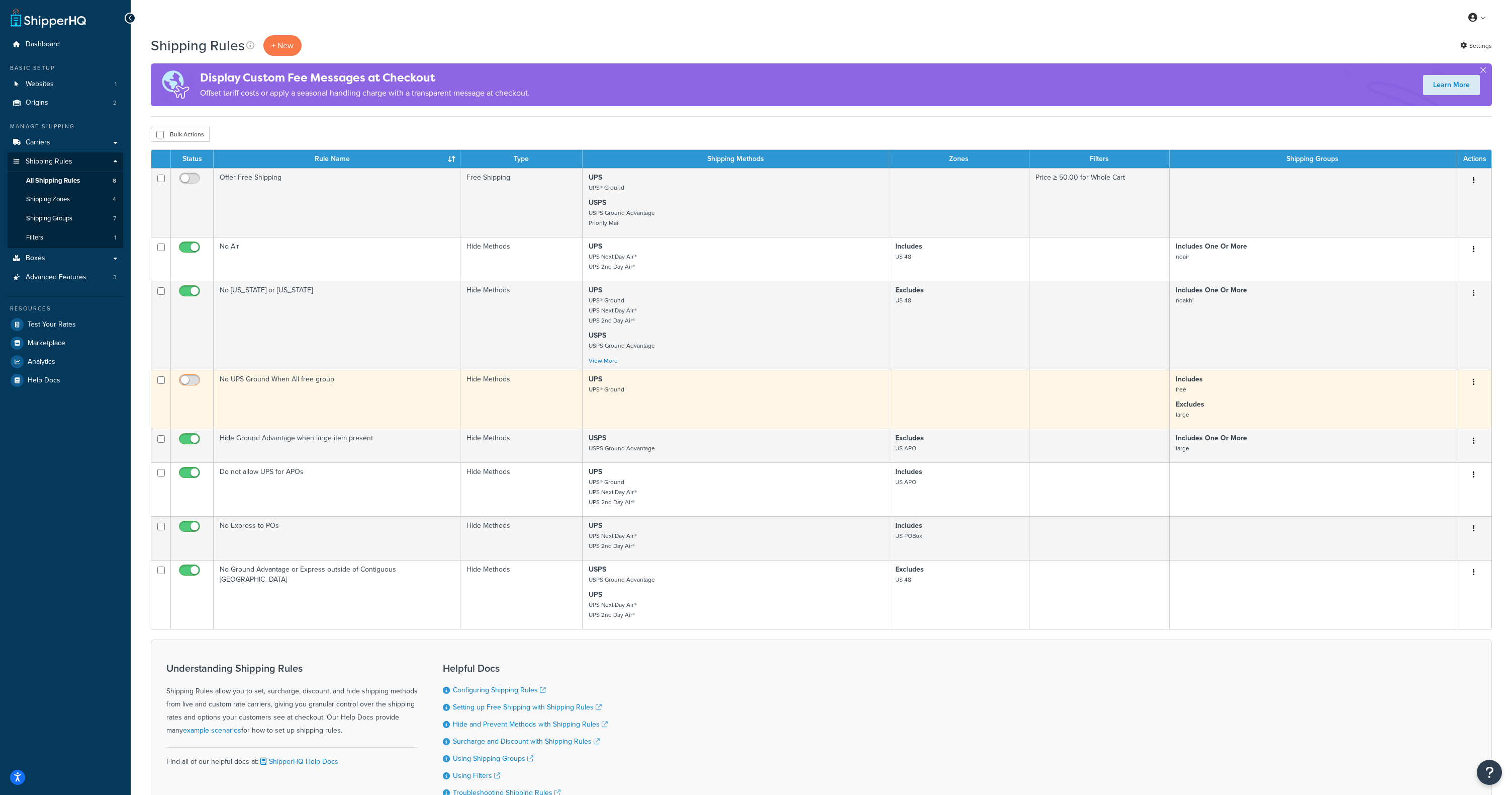
click at [185, 382] on input "checkbox" at bounding box center [191, 382] width 27 height 13
click at [193, 381] on input "checkbox" at bounding box center [191, 382] width 27 height 13
click at [186, 382] on input "checkbox" at bounding box center [191, 382] width 27 height 13
checkbox input "true"
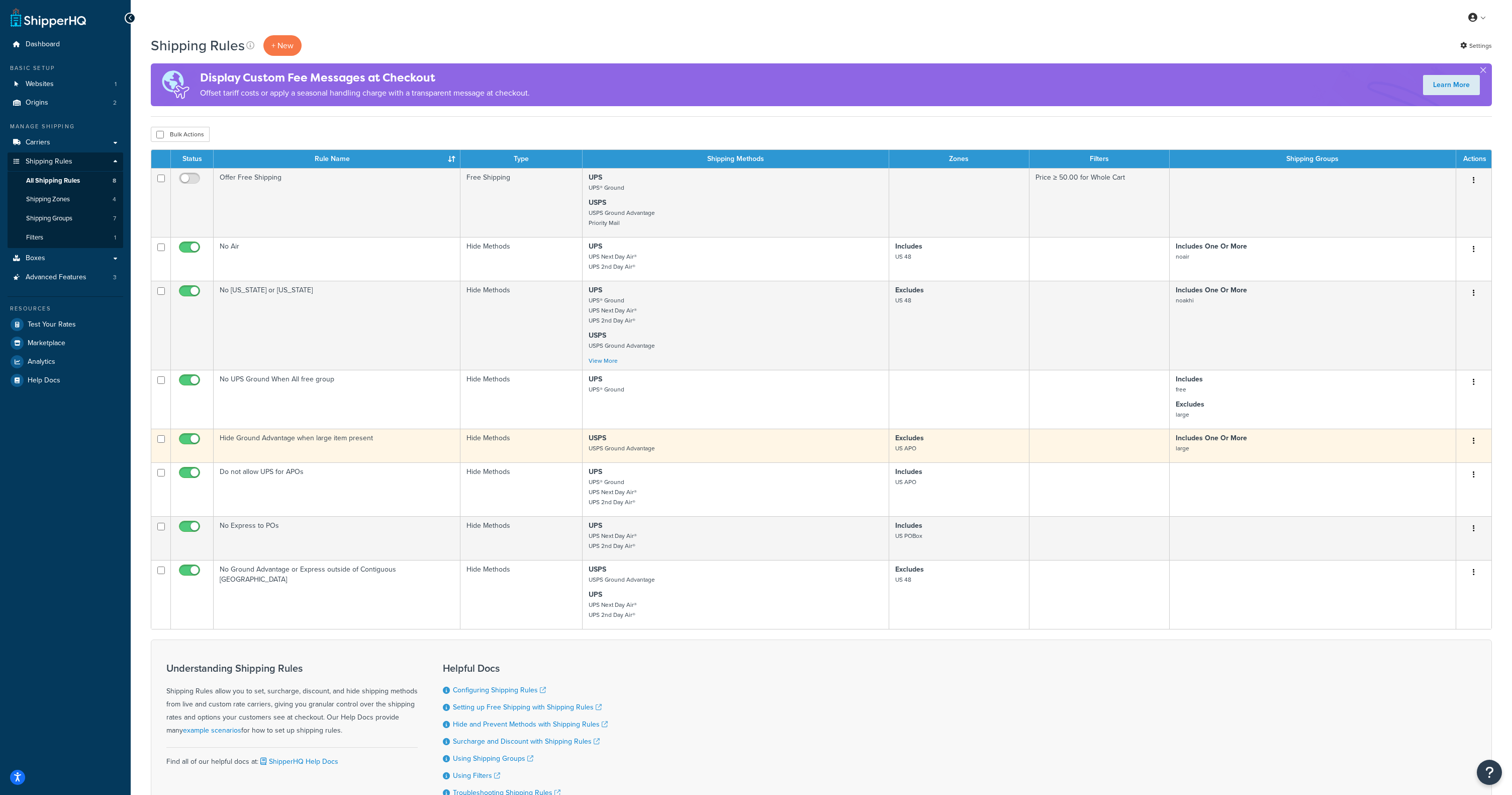
click at [190, 441] on input "checkbox" at bounding box center [191, 442] width 27 height 13
checkbox input "false"
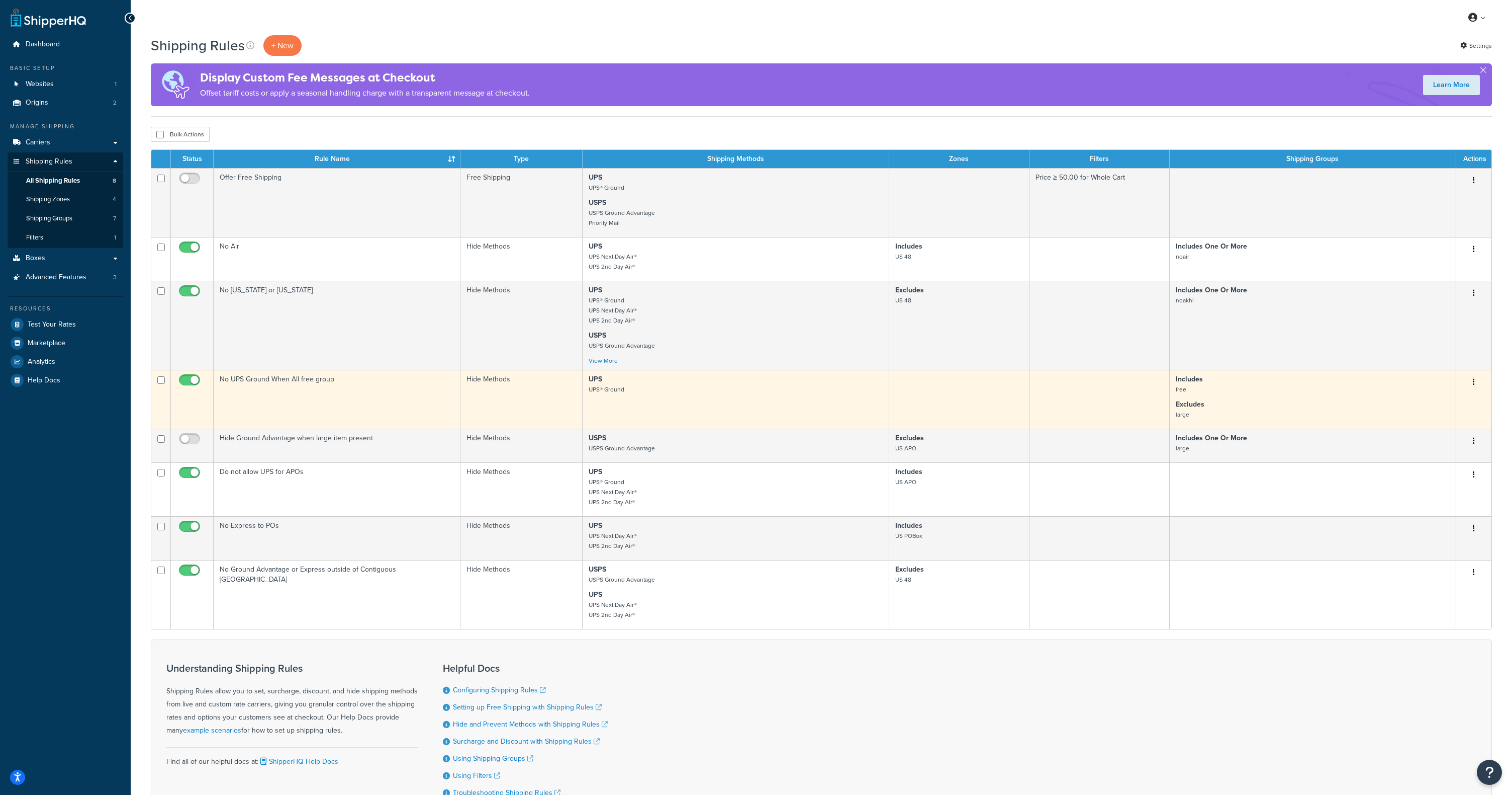
click at [189, 381] on input "checkbox" at bounding box center [191, 382] width 27 height 13
checkbox input "false"
click at [184, 379] on input "checkbox" at bounding box center [191, 382] width 27 height 13
checkbox input "true"
click at [306, 382] on td "No UPS Ground When All free group" at bounding box center [337, 399] width 247 height 58
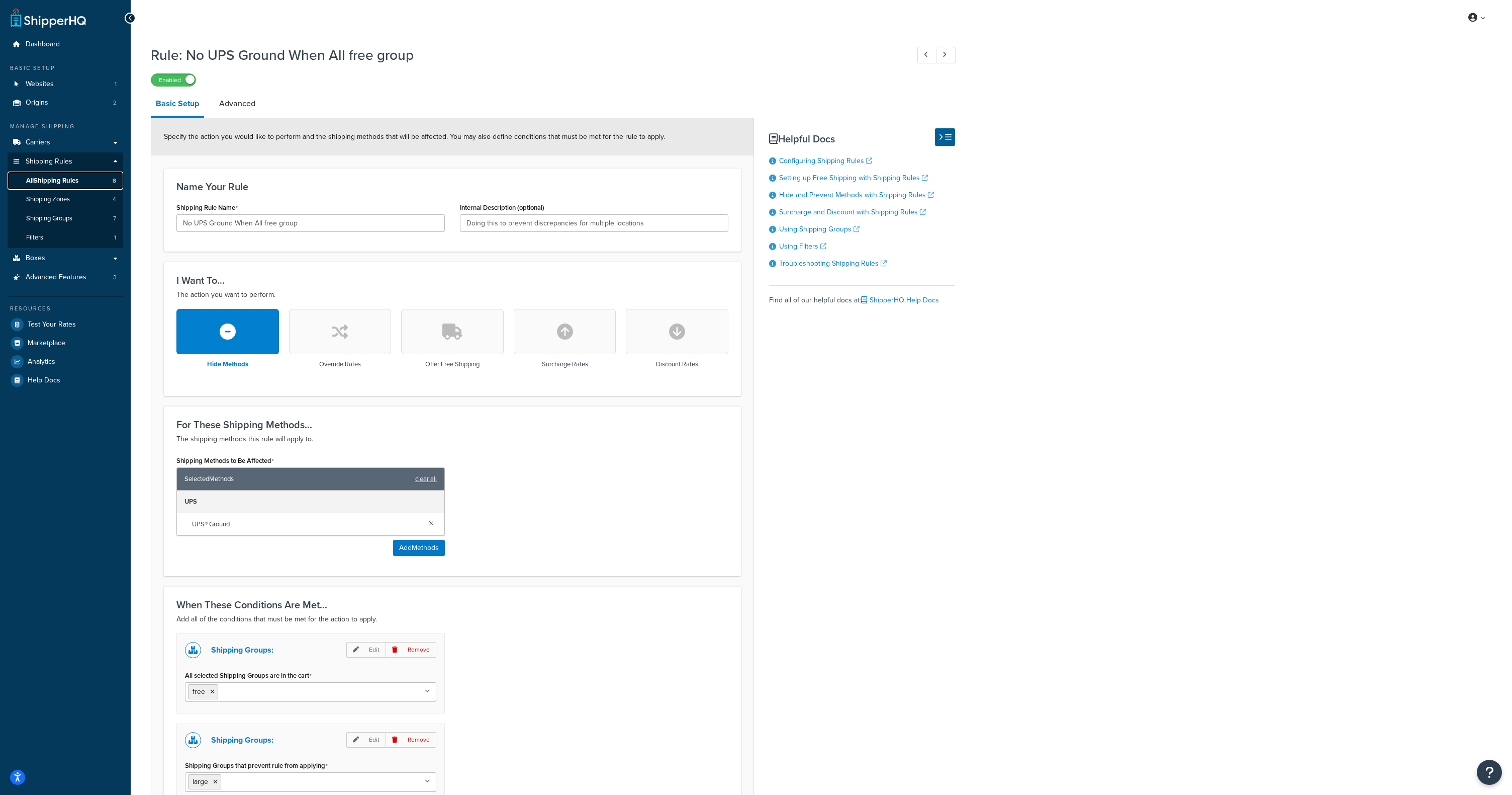
click at [65, 180] on span "All Shipping Rules" at bounding box center [52, 180] width 52 height 8
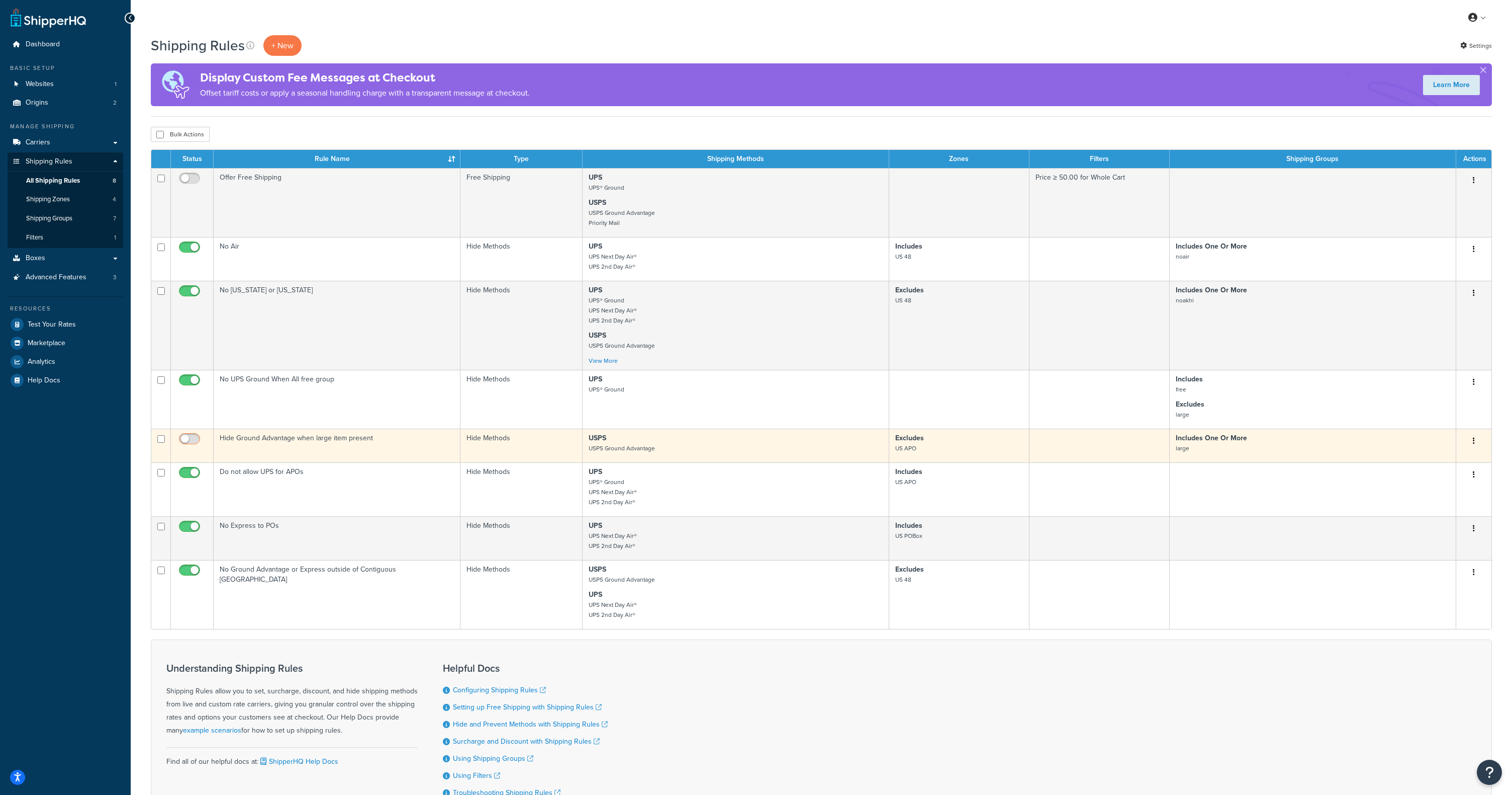
click at [190, 438] on input "checkbox" at bounding box center [191, 442] width 27 height 13
checkbox input "true"
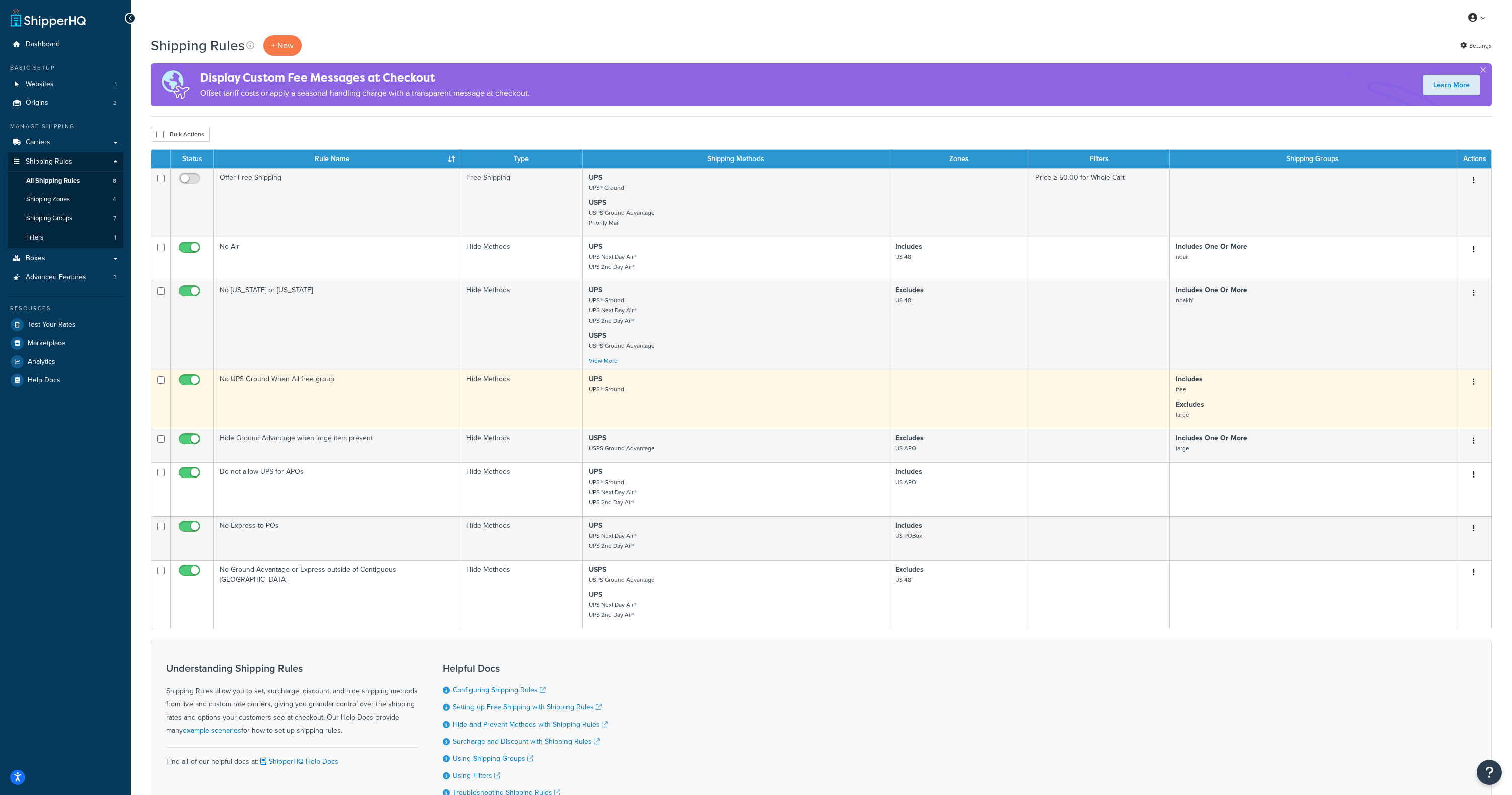
click at [192, 378] on input "checkbox" at bounding box center [191, 382] width 27 height 13
checkbox input "false"
drag, startPoint x: 341, startPoint y: 379, endPoint x: 219, endPoint y: 382, distance: 122.0
click at [219, 382] on td "No UPS Ground When All free group" at bounding box center [337, 399] width 247 height 58
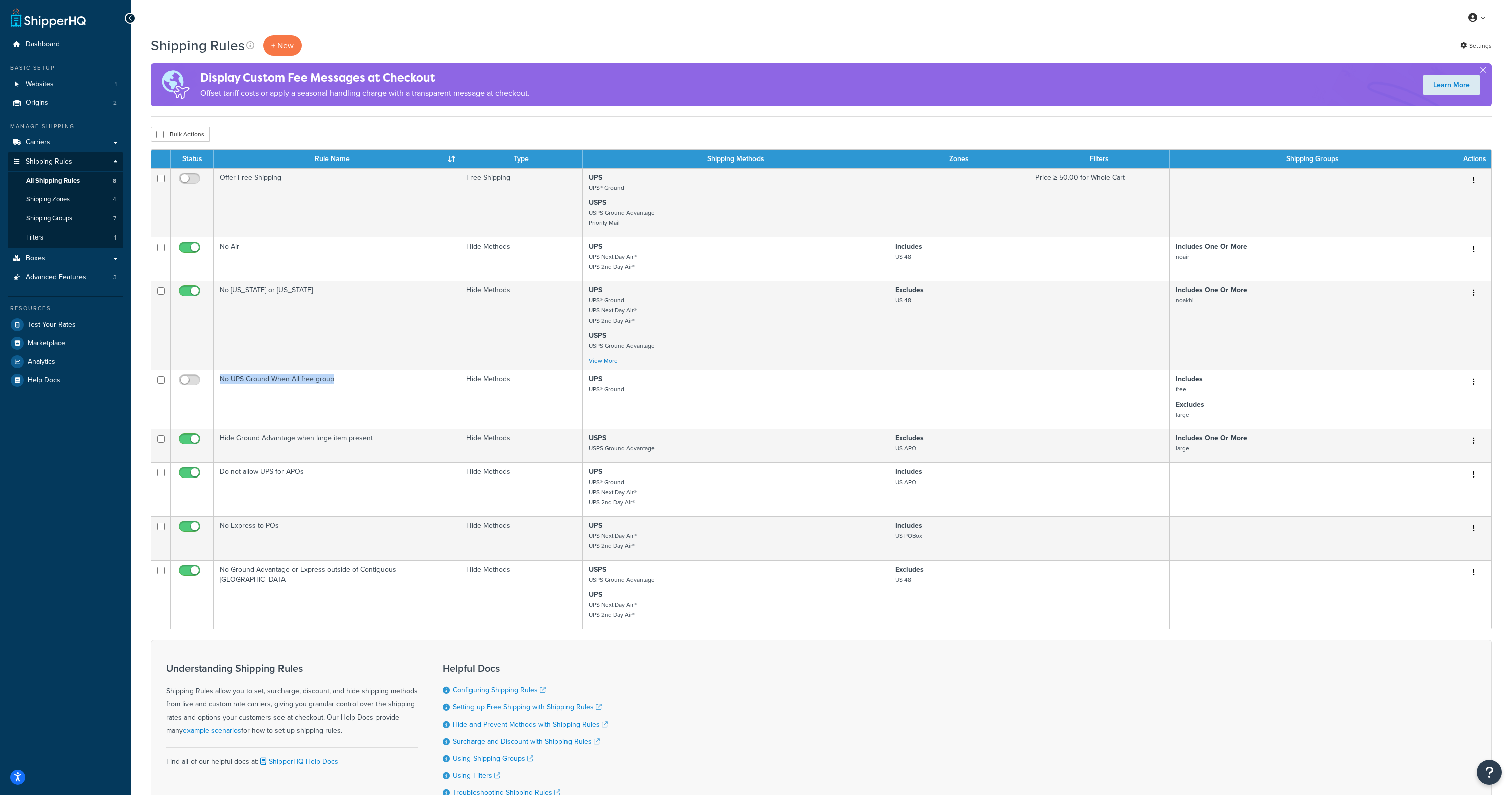
copy td "No UPS Ground When All free group"
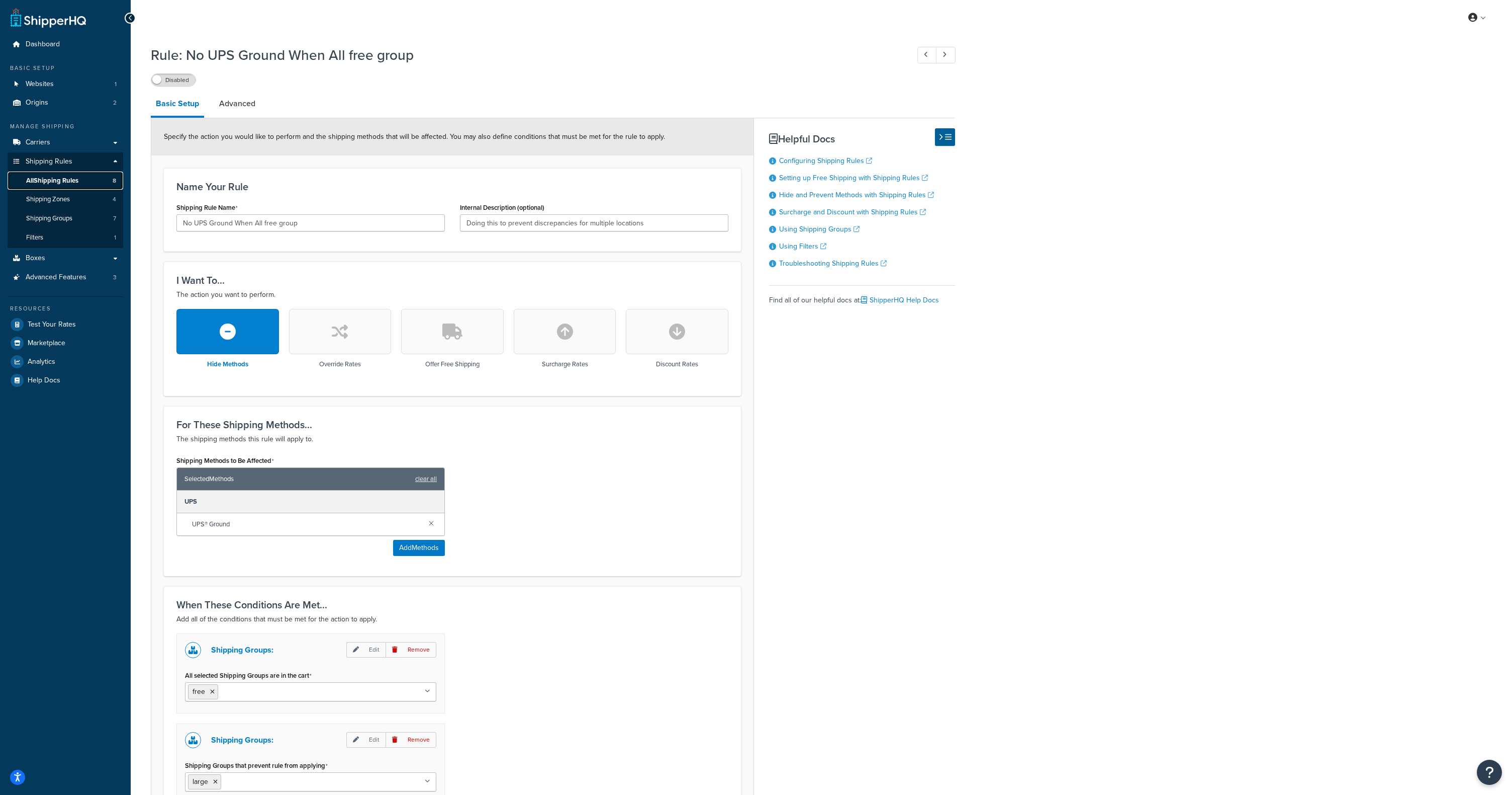
click at [63, 179] on span "All Shipping Rules" at bounding box center [52, 180] width 52 height 8
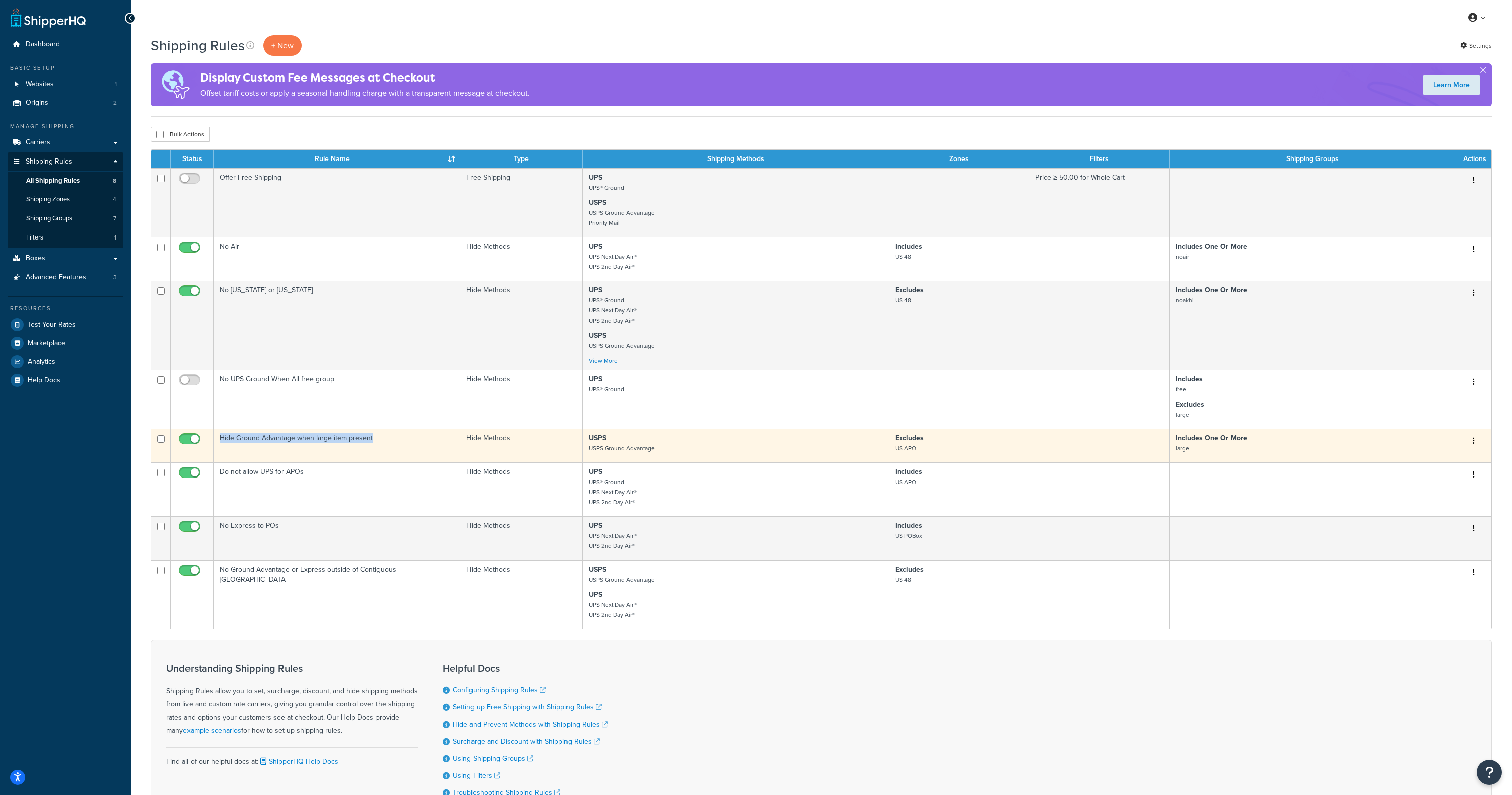
drag, startPoint x: 378, startPoint y: 438, endPoint x: 220, endPoint y: 443, distance: 158.1
click at [220, 443] on td "Hide Ground Advantage when large item present" at bounding box center [337, 445] width 247 height 34
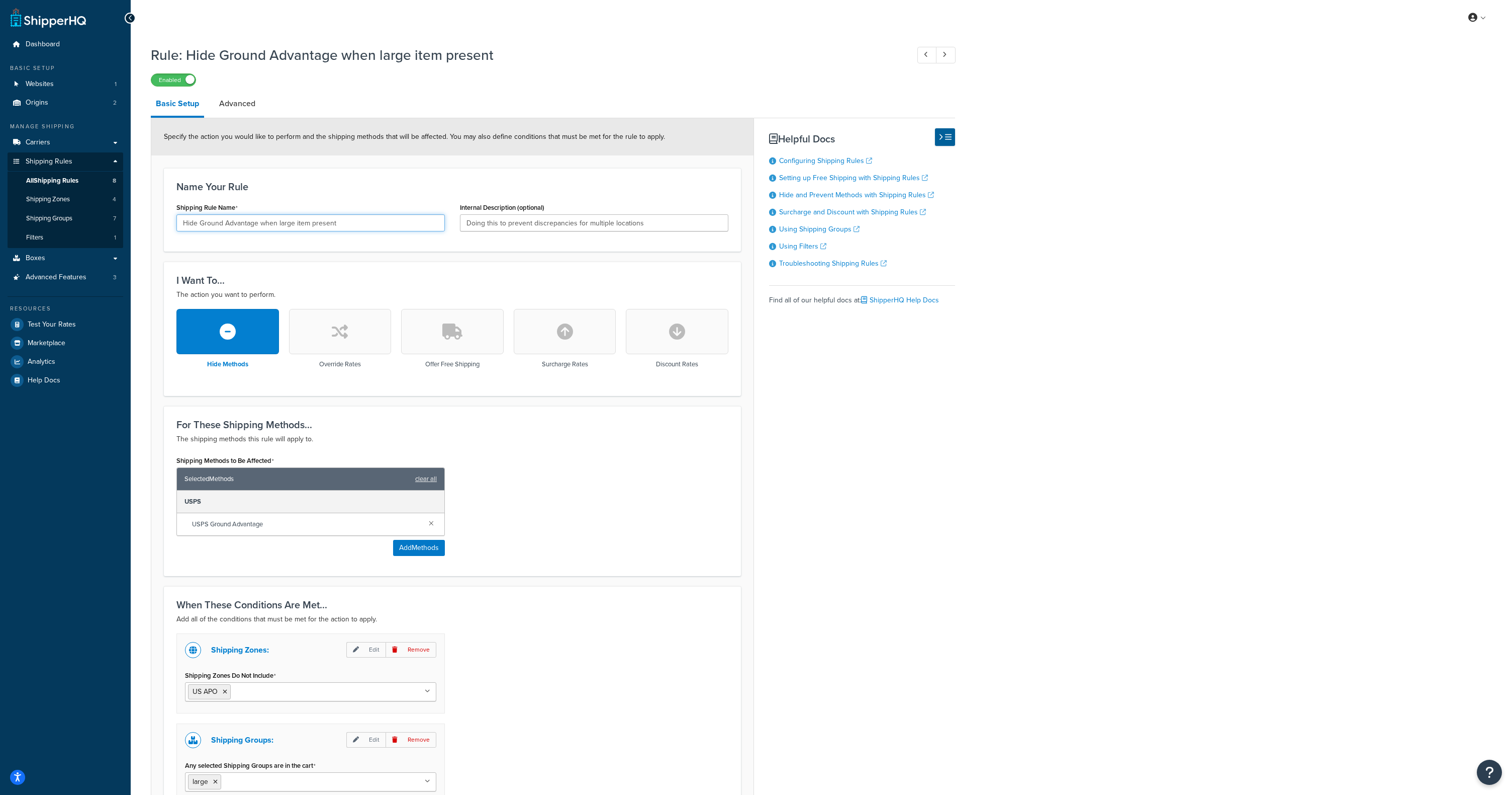
click at [367, 228] on input "Hide Ground Advantage when large item present" at bounding box center [310, 223] width 268 height 17
